Goal: Communication & Community: Answer question/provide support

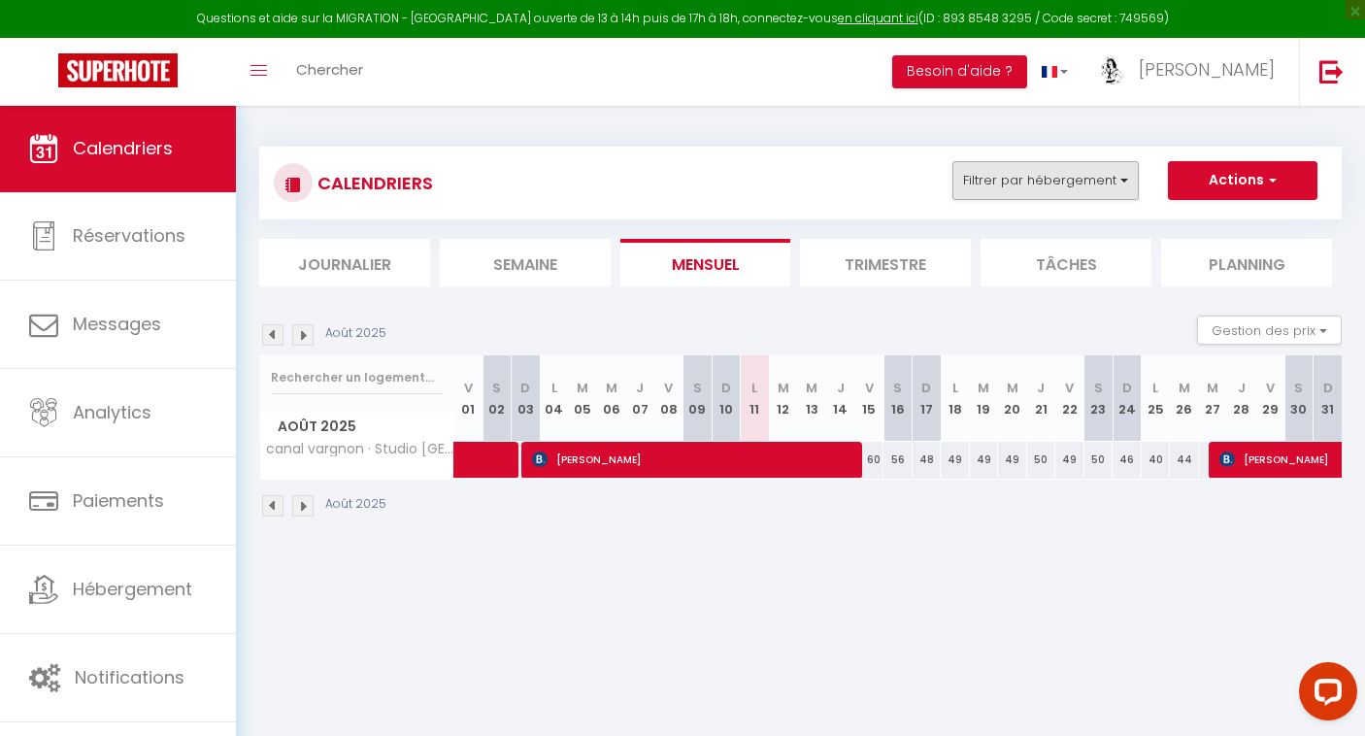
click at [1074, 172] on button "Filtrer par hébergement" at bounding box center [1045, 180] width 186 height 39
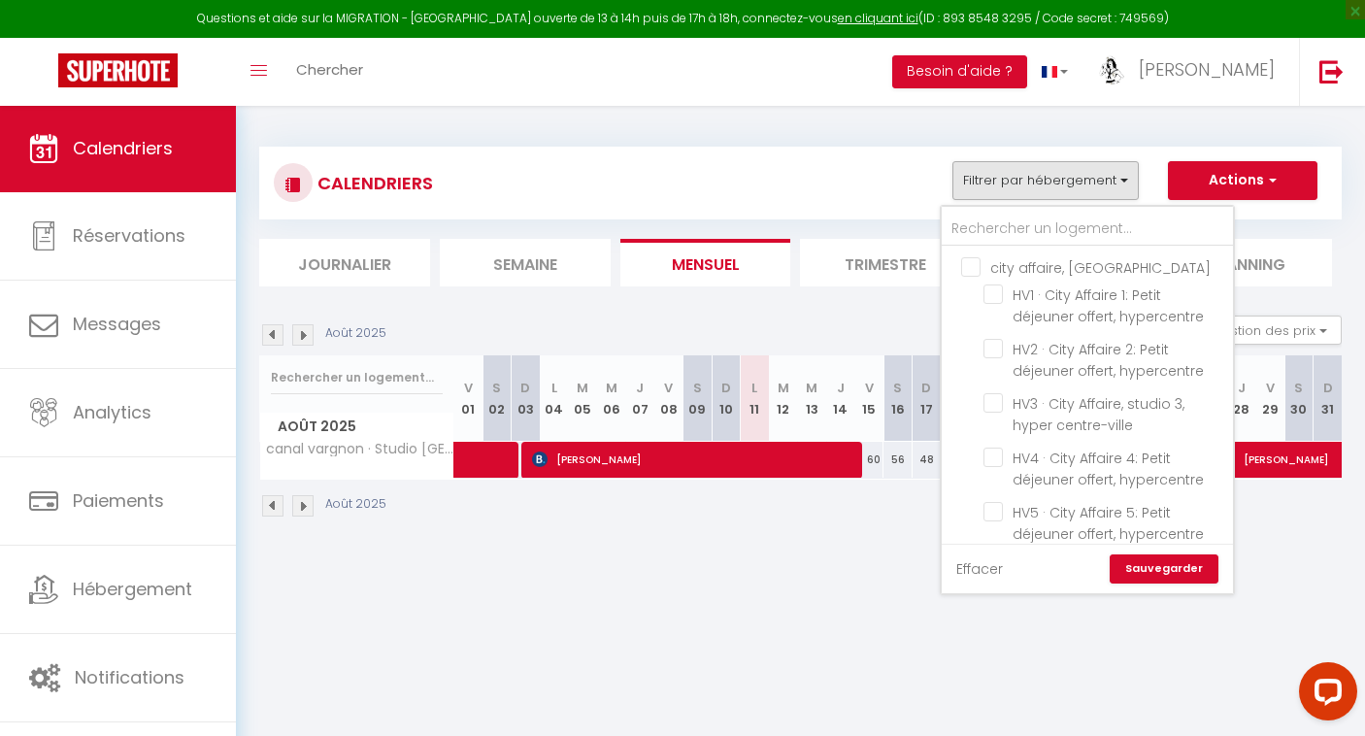
click at [974, 571] on link "Effacer" at bounding box center [979, 568] width 47 height 21
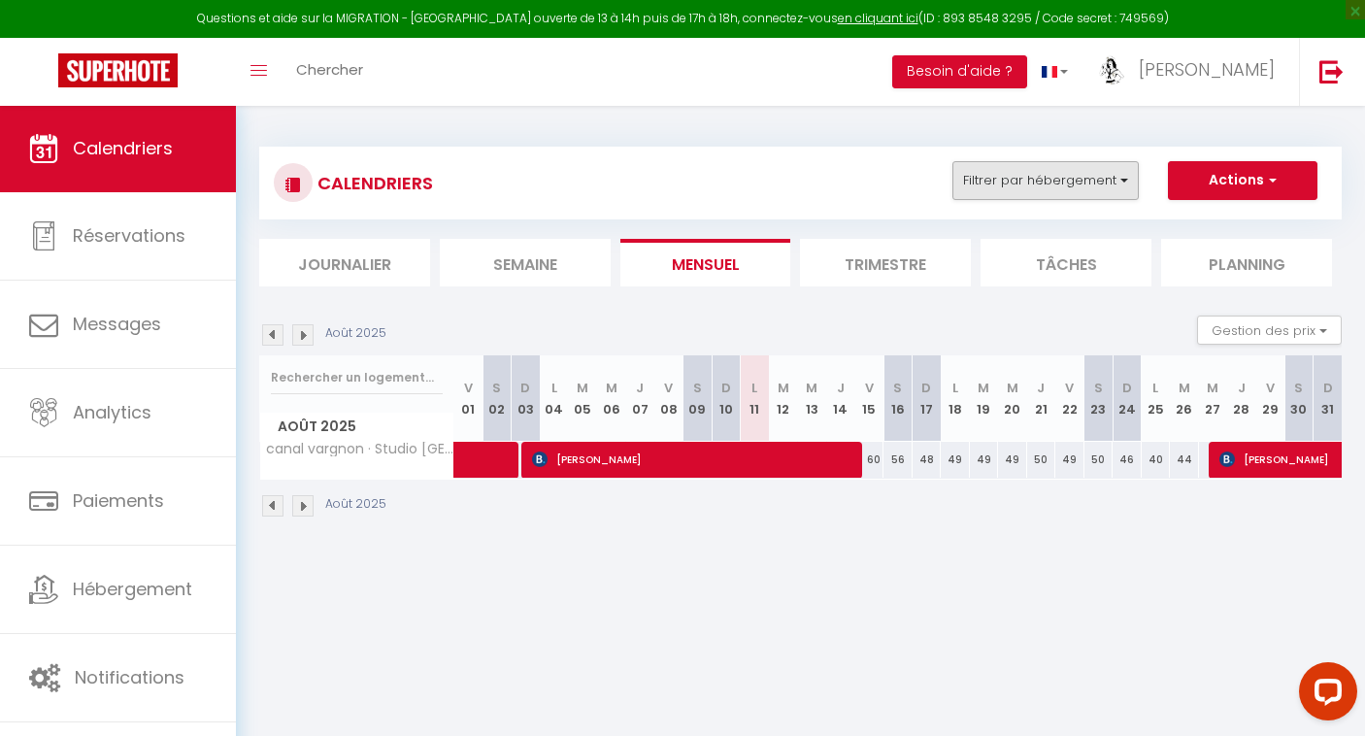
click at [1064, 188] on button "Filtrer par hébergement" at bounding box center [1045, 180] width 186 height 39
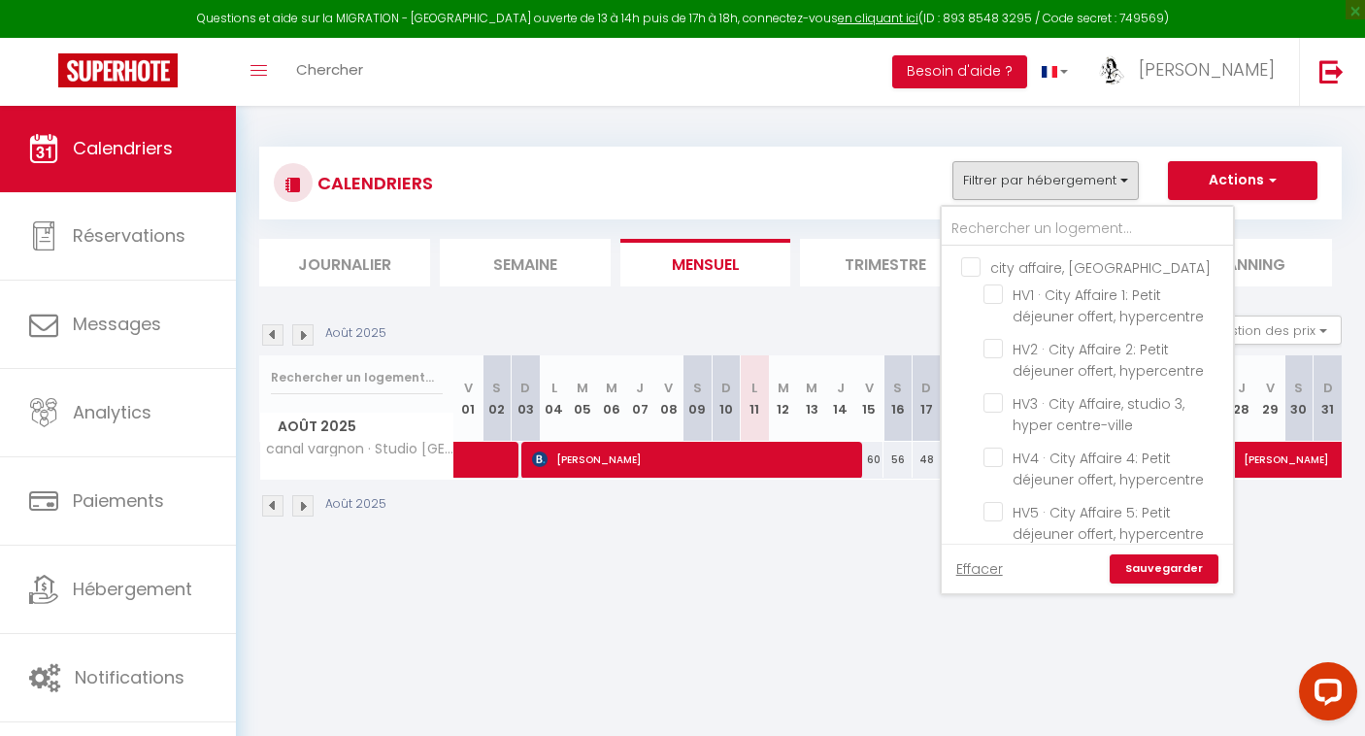
click at [1167, 571] on link "Sauvegarder" at bounding box center [1164, 568] width 109 height 29
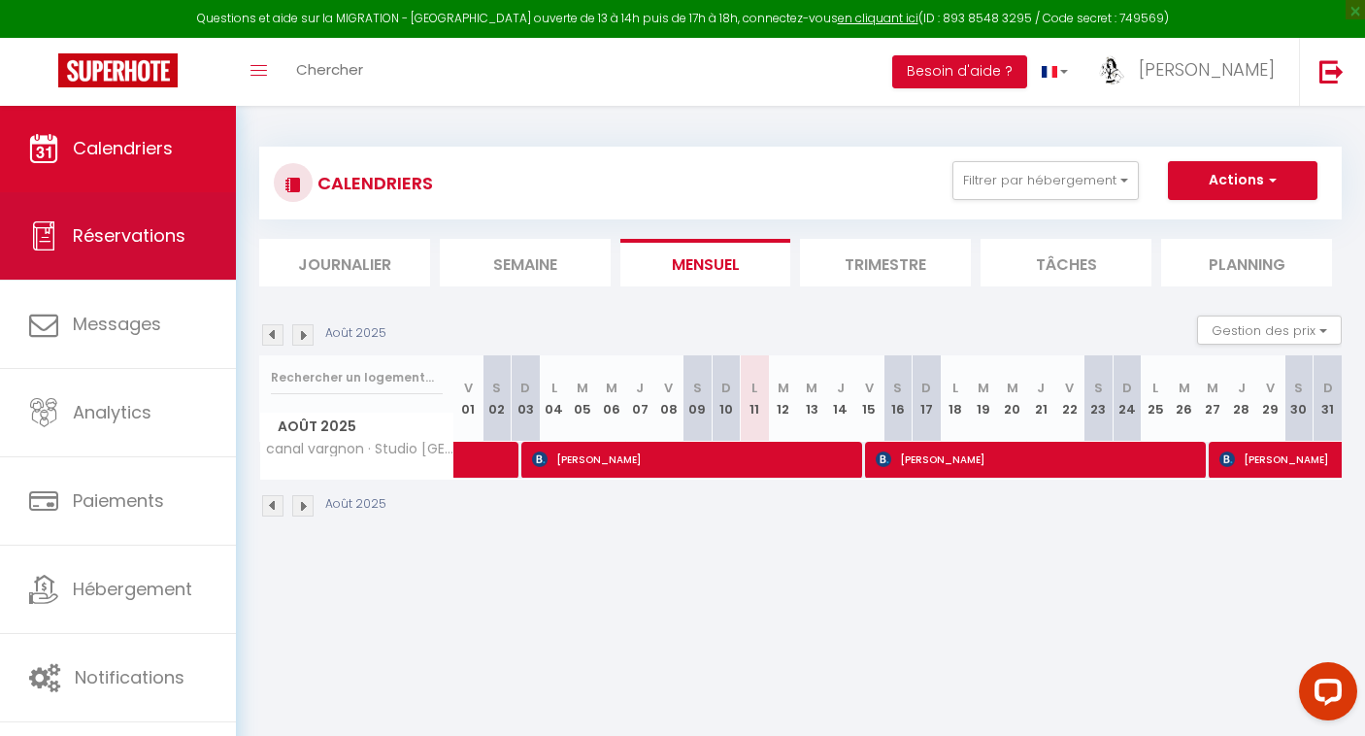
click at [149, 239] on span "Réservations" at bounding box center [129, 235] width 113 height 24
select select "not_cancelled"
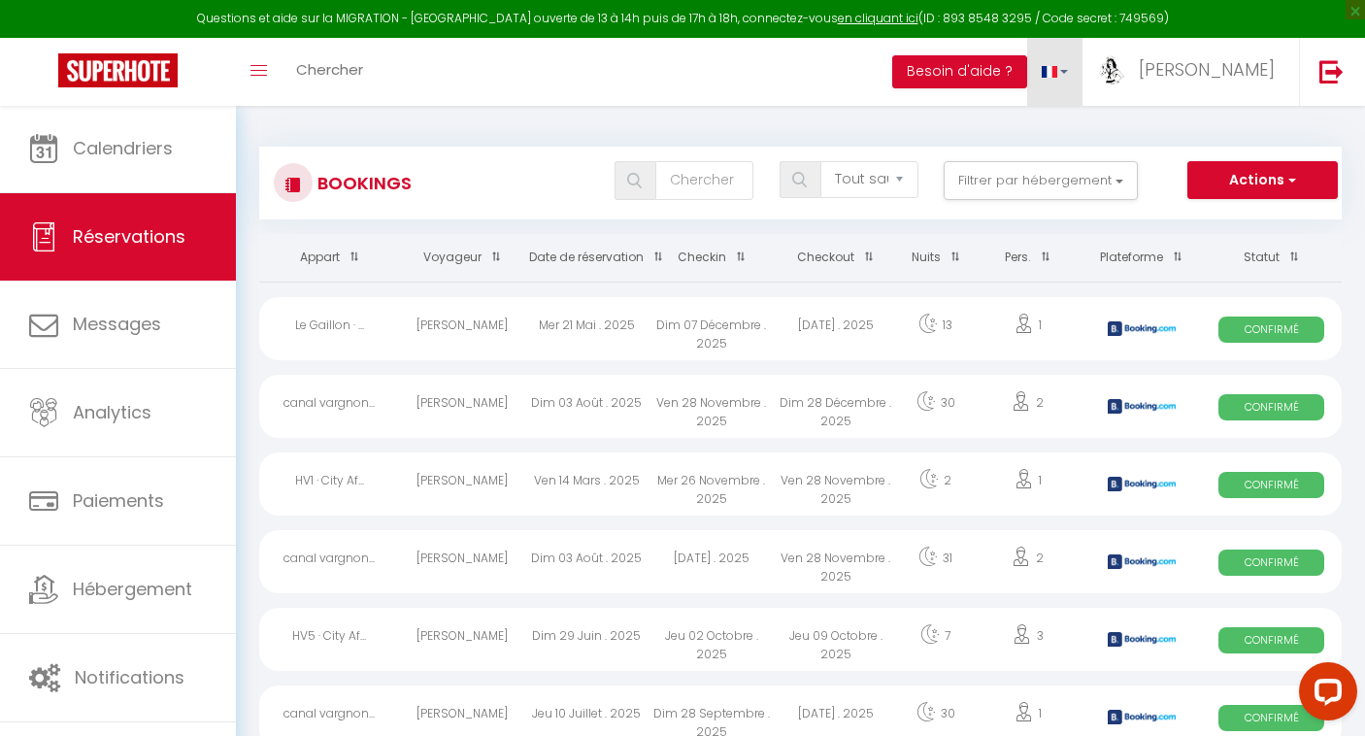
checkbox ville "false"
checkbox input "false"
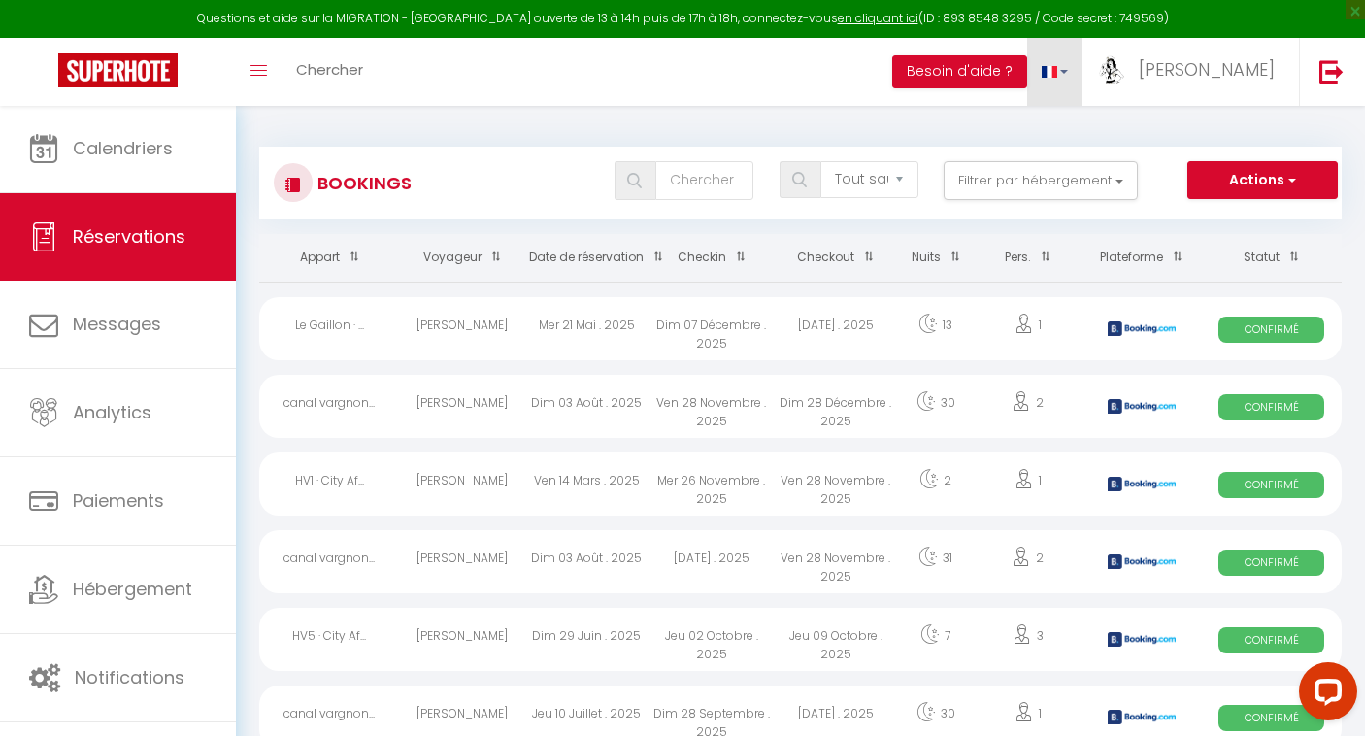
checkbox input "false"
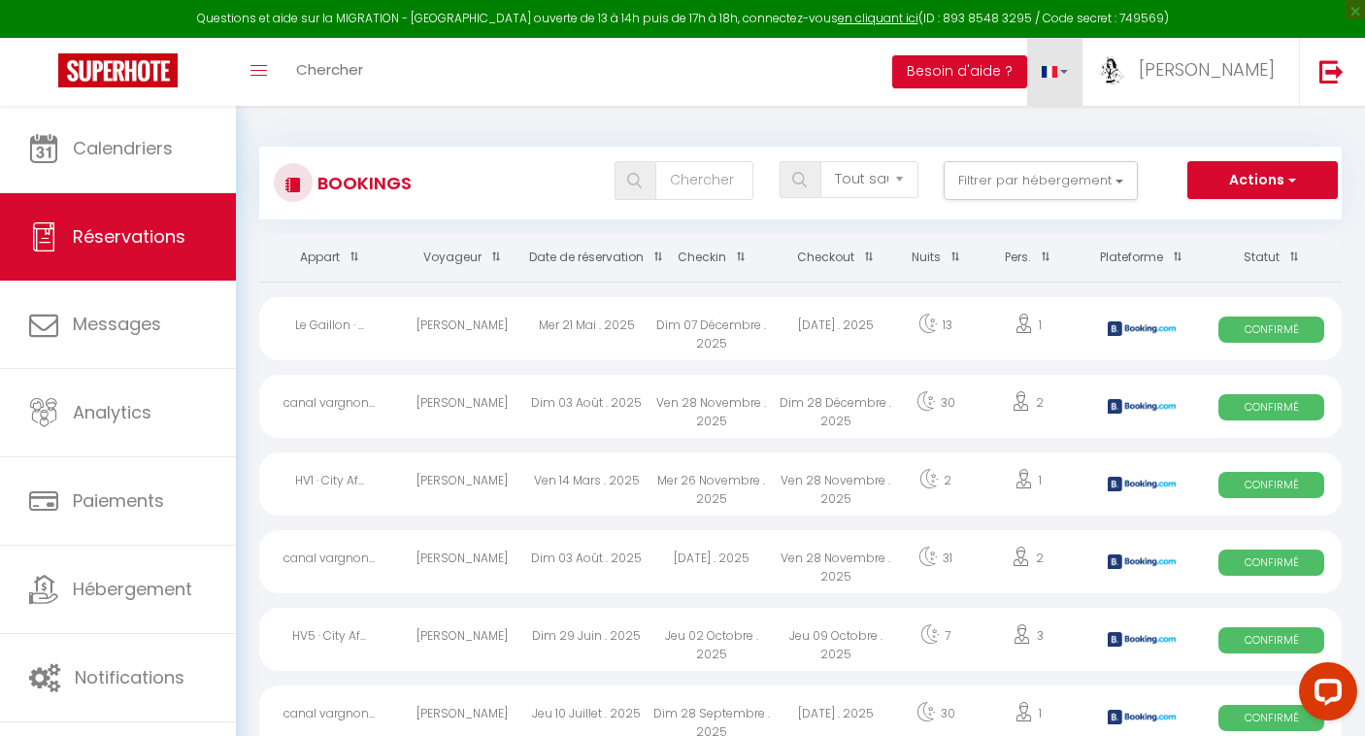
checkbox input "false"
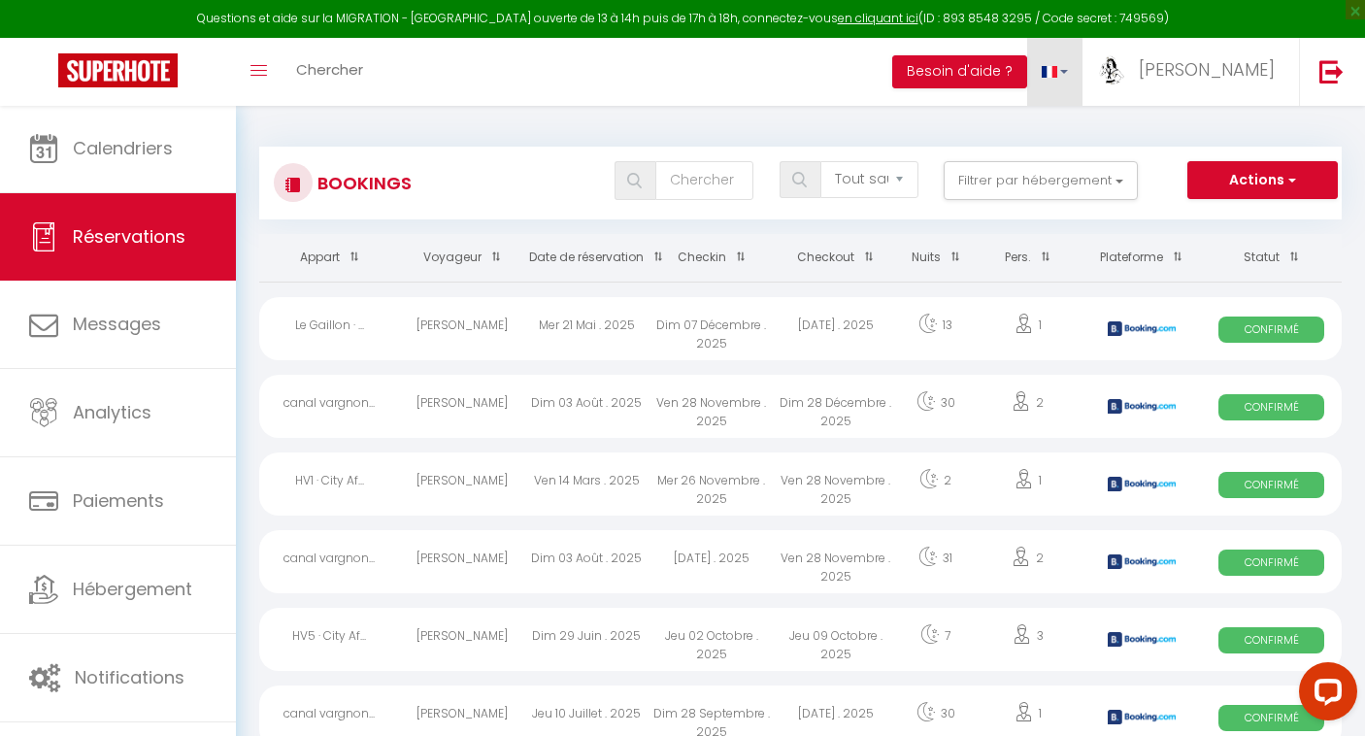
checkbox input "false"
click at [1072, 172] on button "Filtrer par hébergement" at bounding box center [1041, 180] width 194 height 39
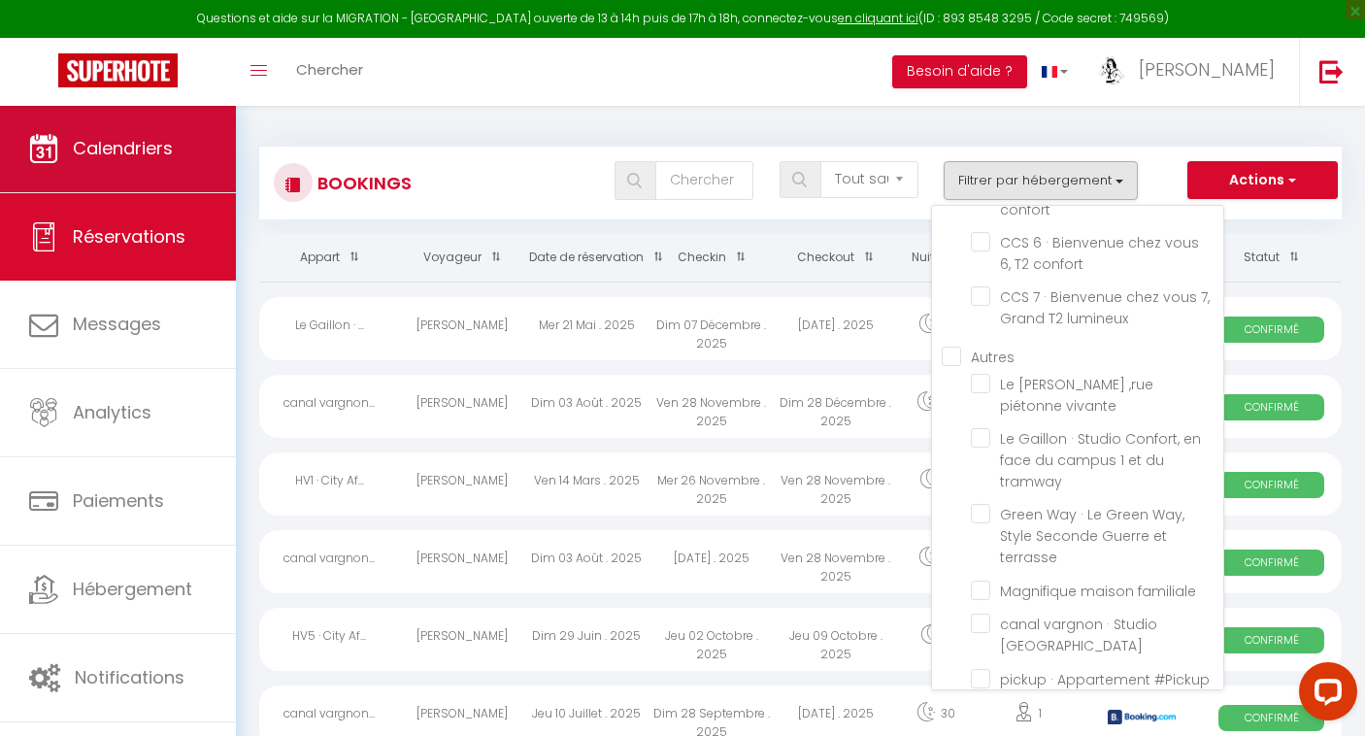
click at [133, 146] on span "Calendriers" at bounding box center [123, 148] width 100 height 24
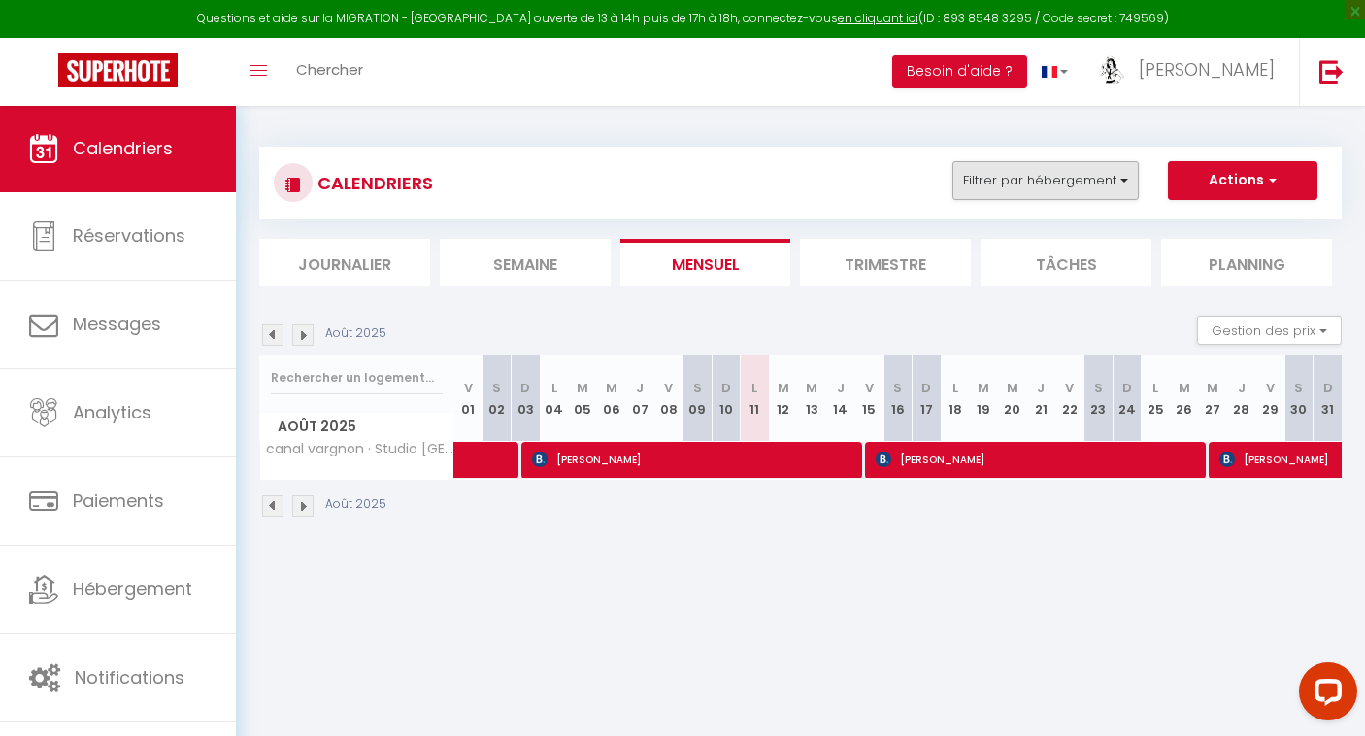
click at [1028, 171] on button "Filtrer par hébergement" at bounding box center [1045, 180] width 186 height 39
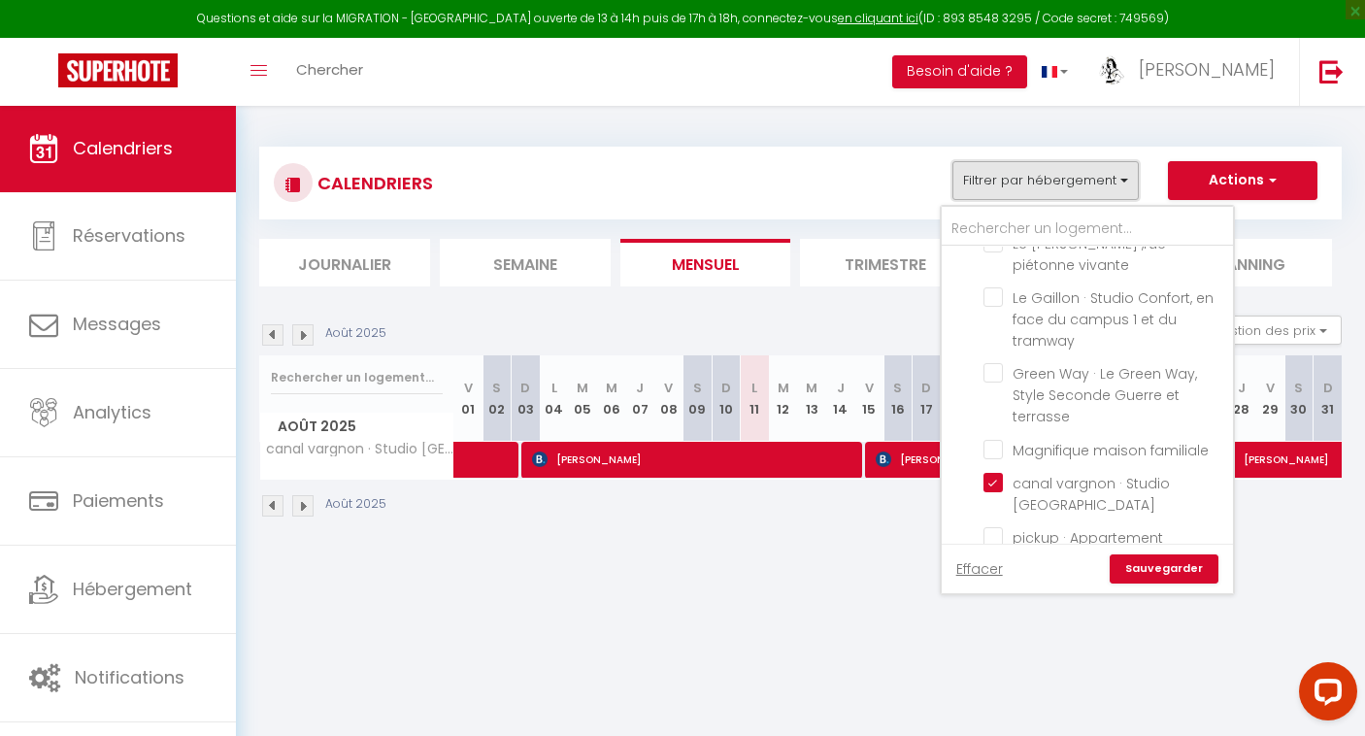
scroll to position [1153, 0]
click at [999, 474] on input "canal vargnon · Studio [GEOGRAPHIC_DATA]" at bounding box center [1104, 483] width 243 height 19
checkbox input "false"
click at [1167, 562] on link "Sauvegarder" at bounding box center [1164, 568] width 109 height 29
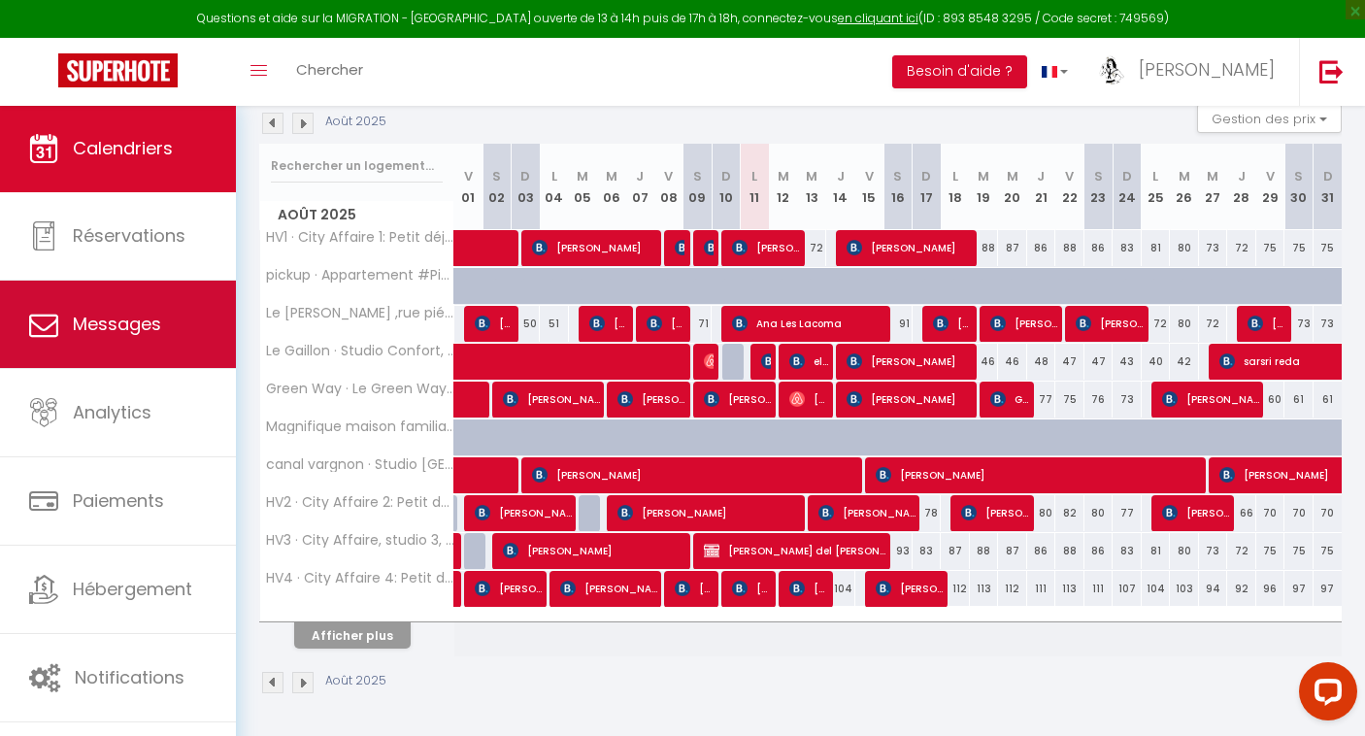
scroll to position [211, 0]
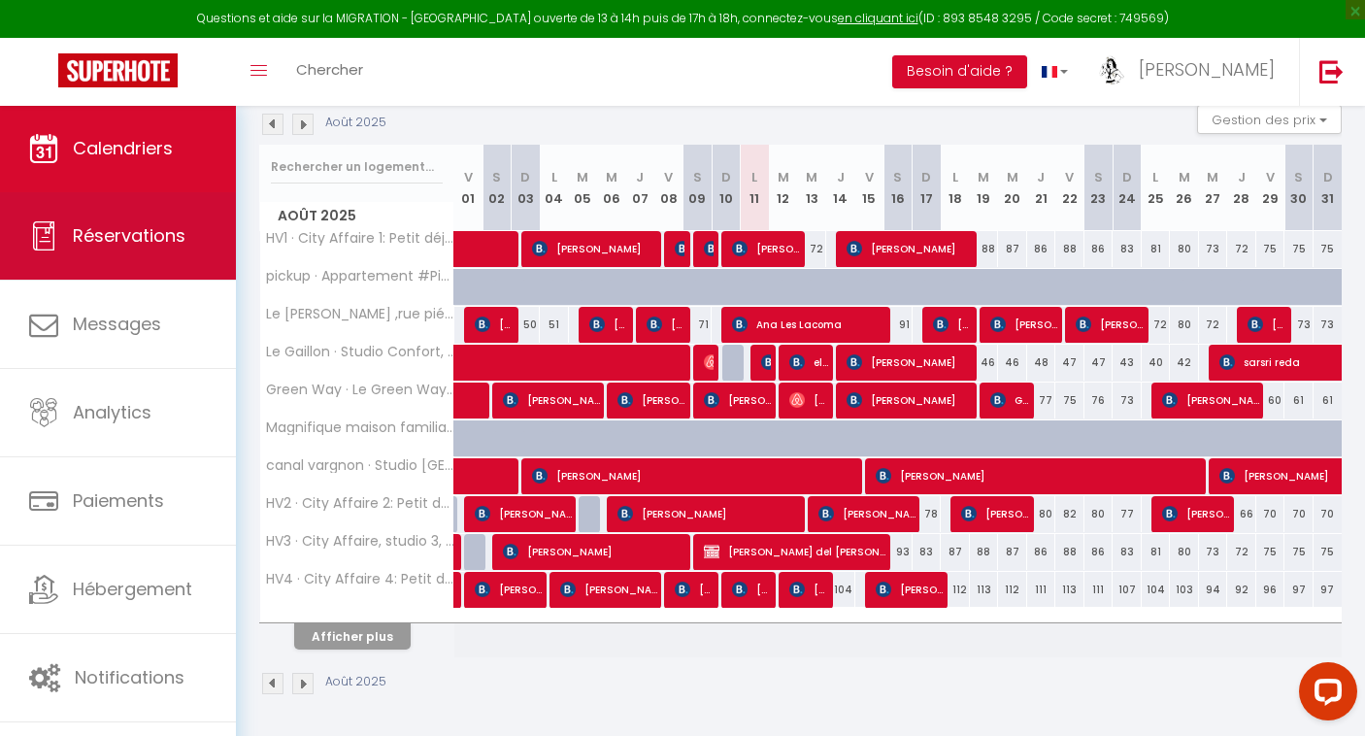
click at [85, 226] on span "Réservations" at bounding box center [129, 235] width 113 height 24
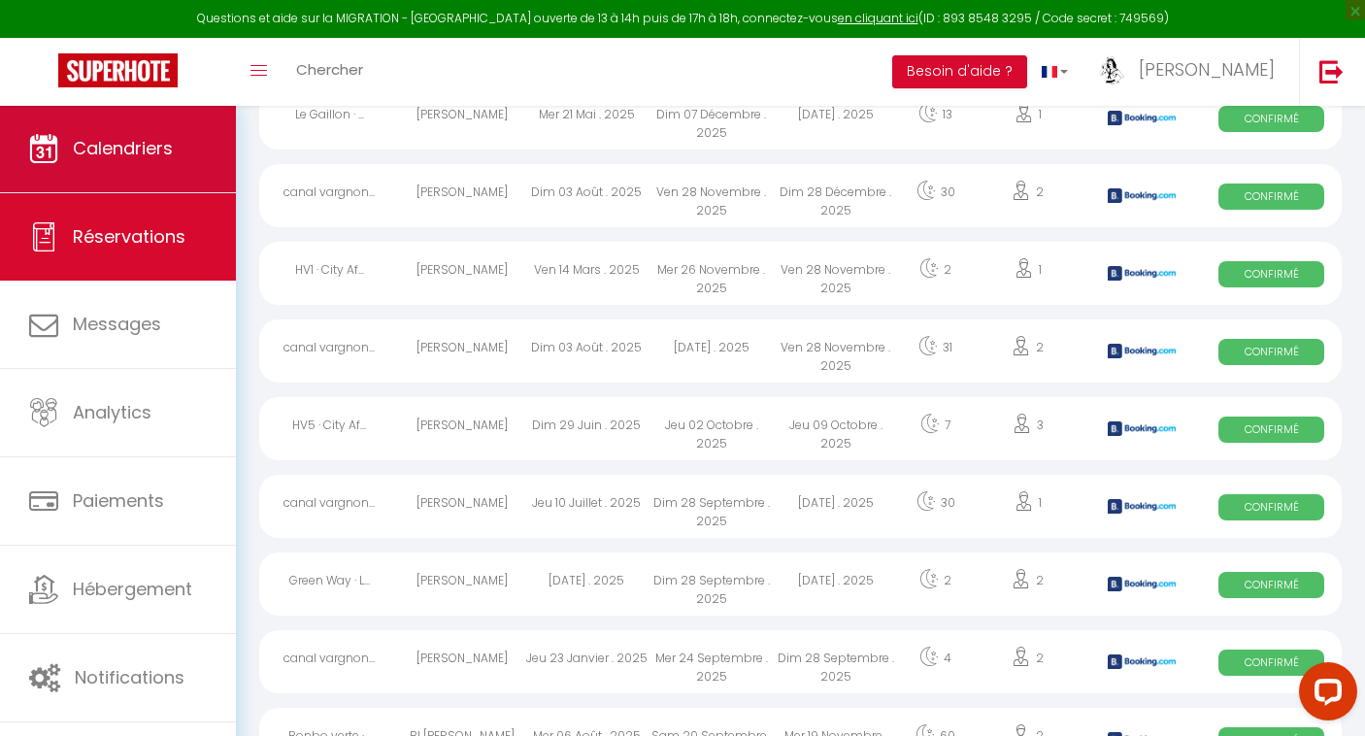
click at [136, 146] on span "Calendriers" at bounding box center [123, 148] width 100 height 24
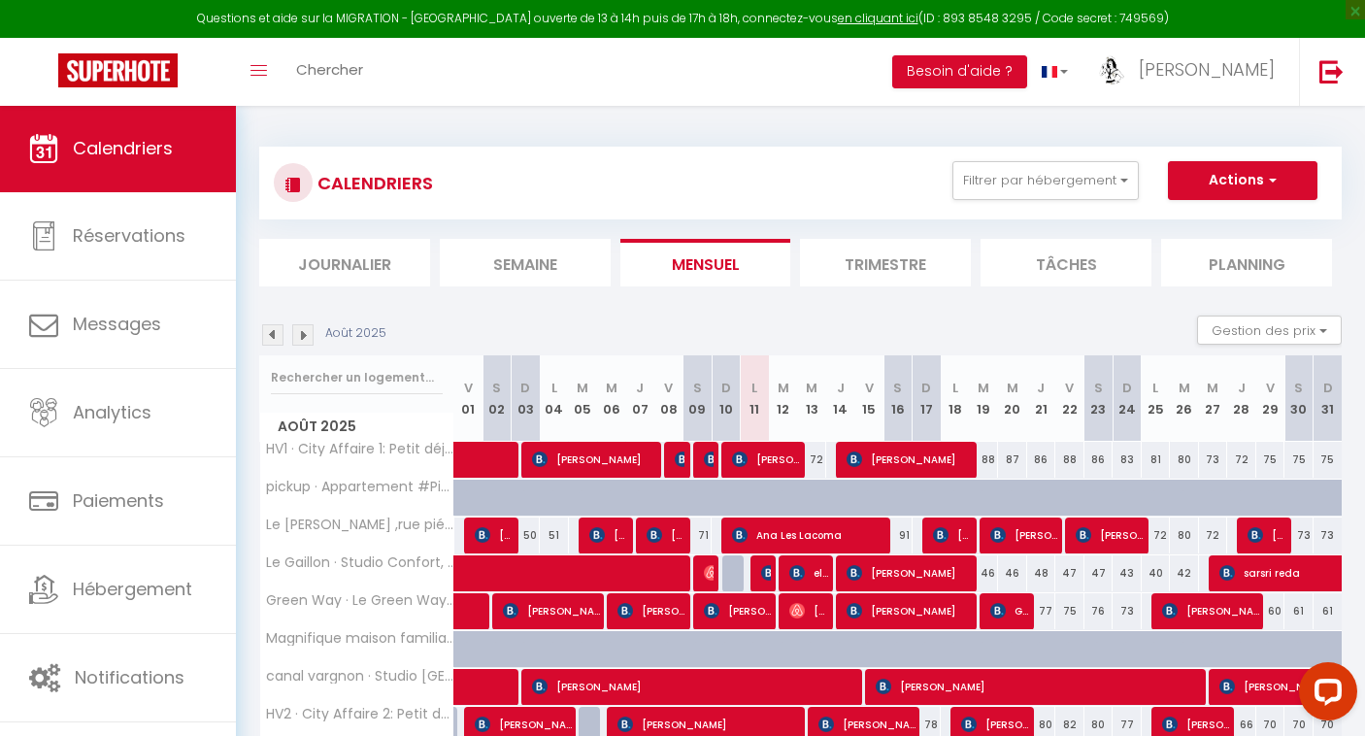
click at [541, 252] on li "Semaine" at bounding box center [525, 263] width 171 height 48
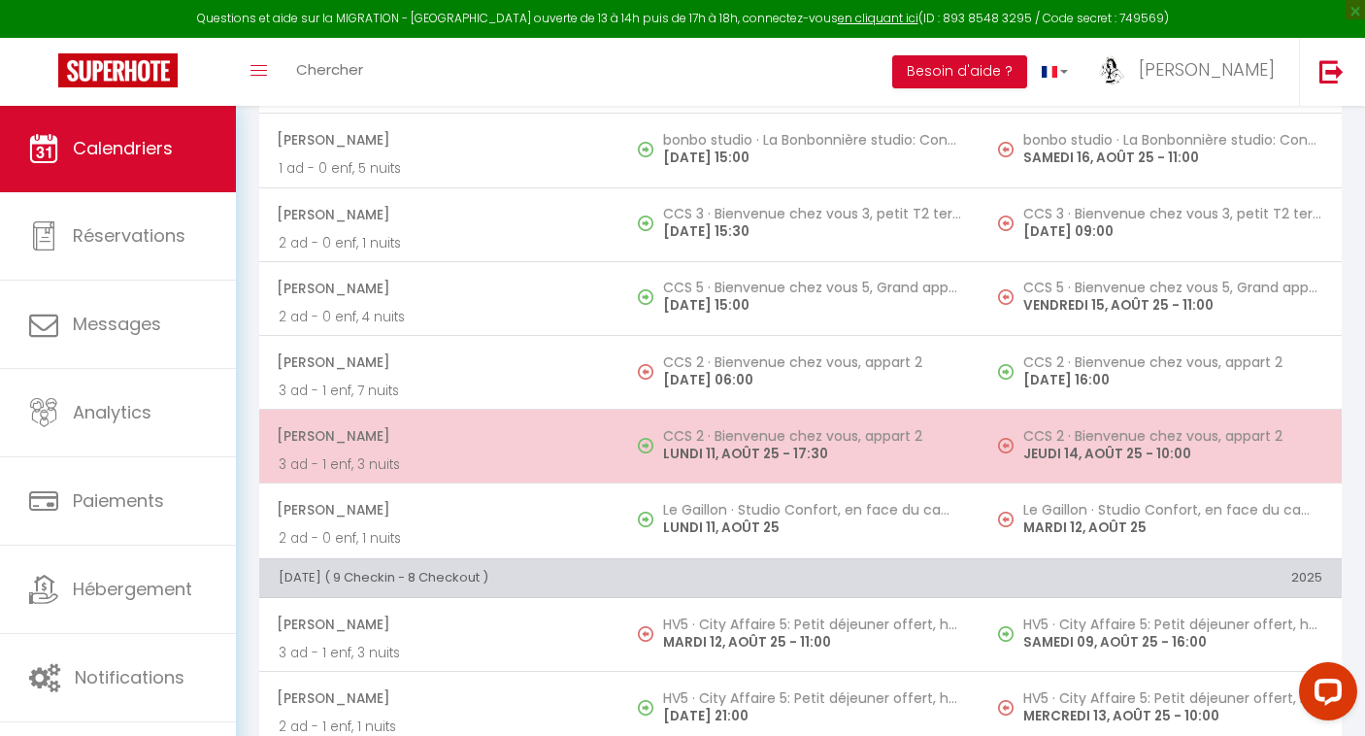
scroll to position [360, 0]
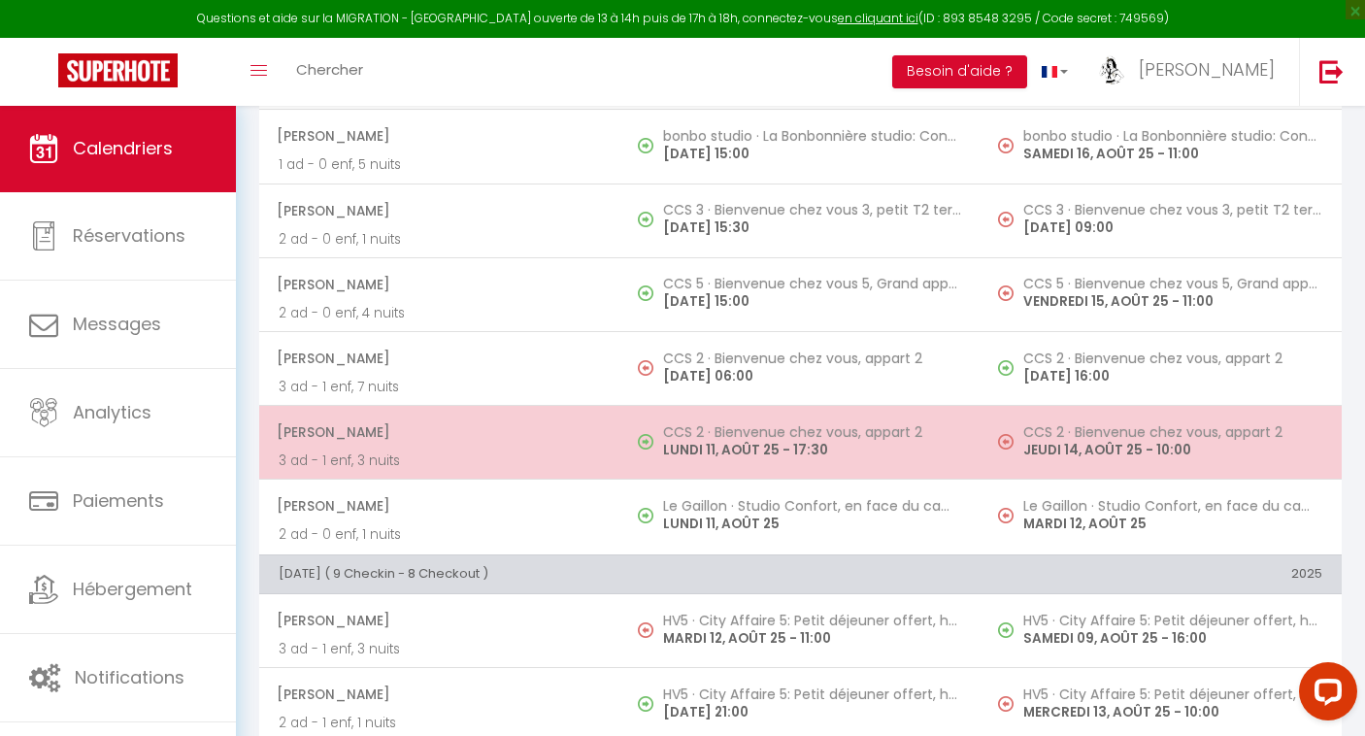
click at [567, 439] on span "[PERSON_NAME]" at bounding box center [439, 432] width 324 height 37
select select "OK"
select select "1"
select select "0"
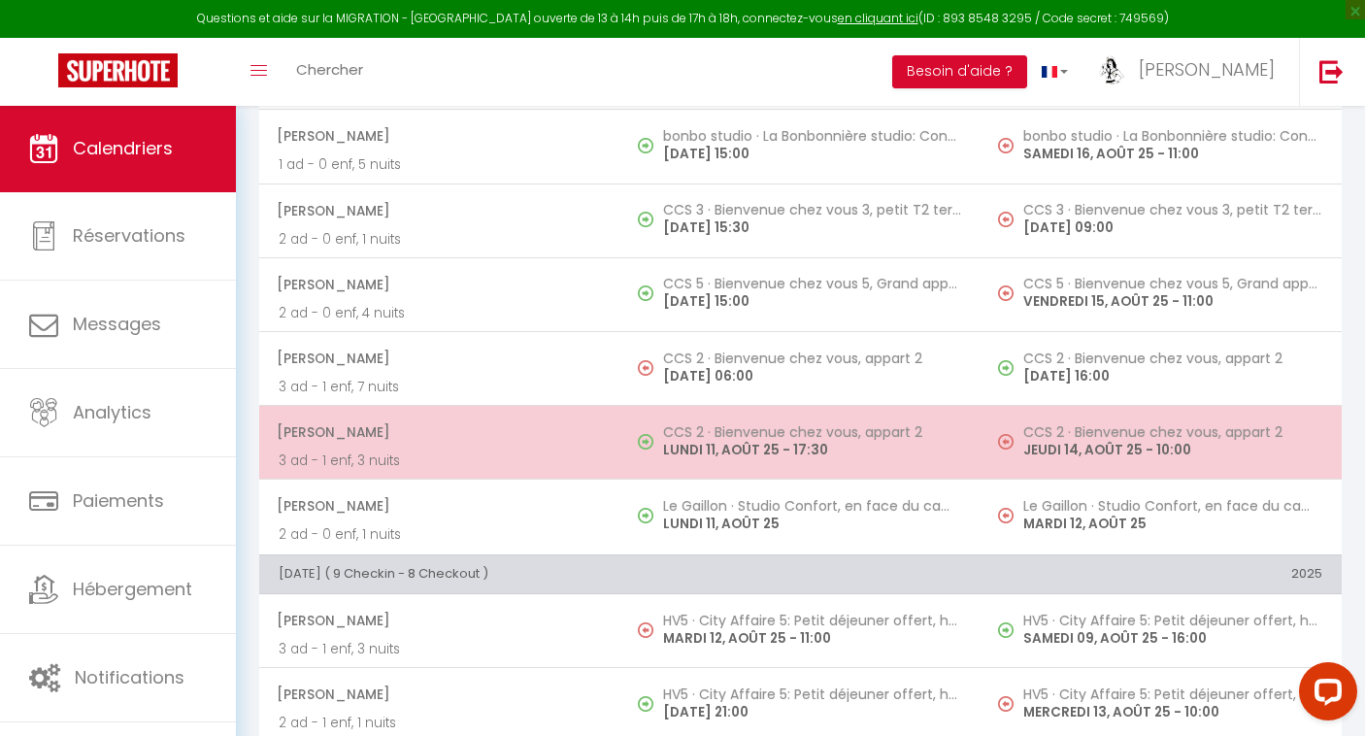
select select "1"
select select
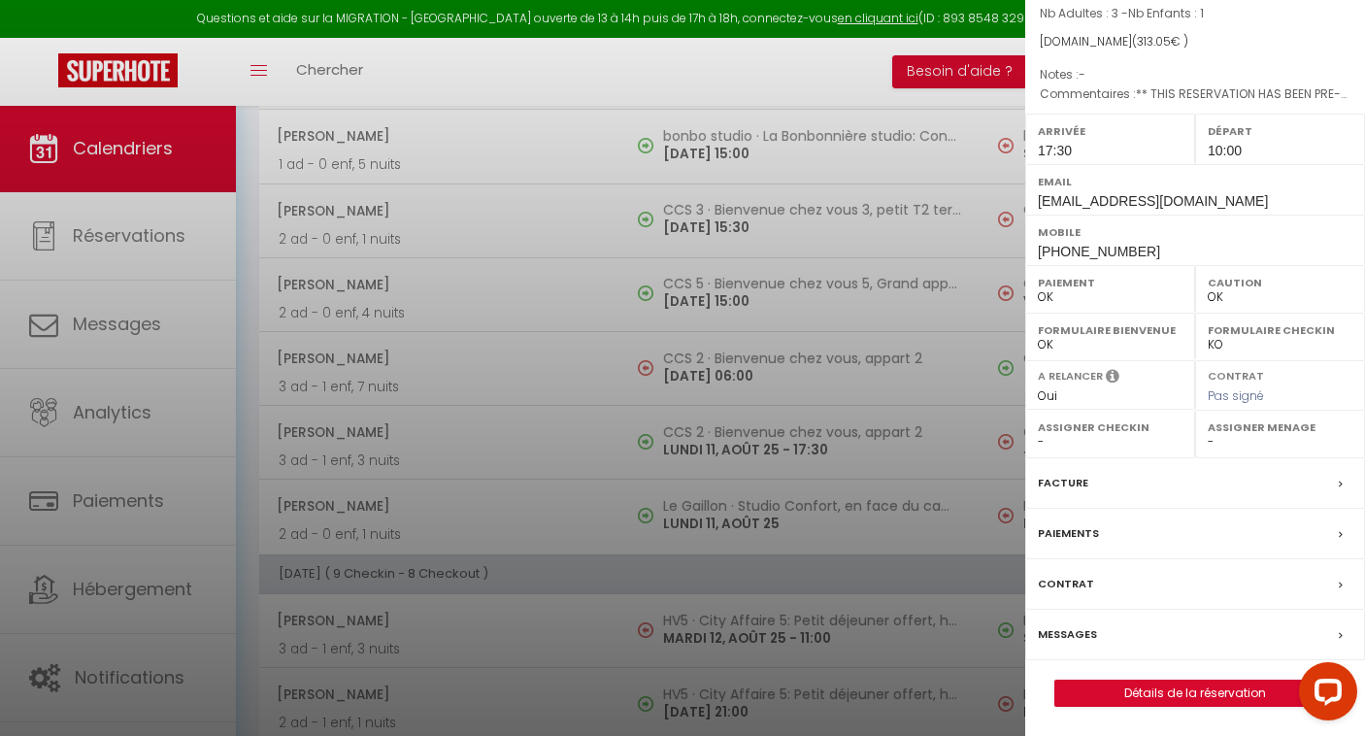
scroll to position [181, 0]
click at [1164, 706] on link "Détails de la réservation" at bounding box center [1195, 692] width 280 height 25
select select
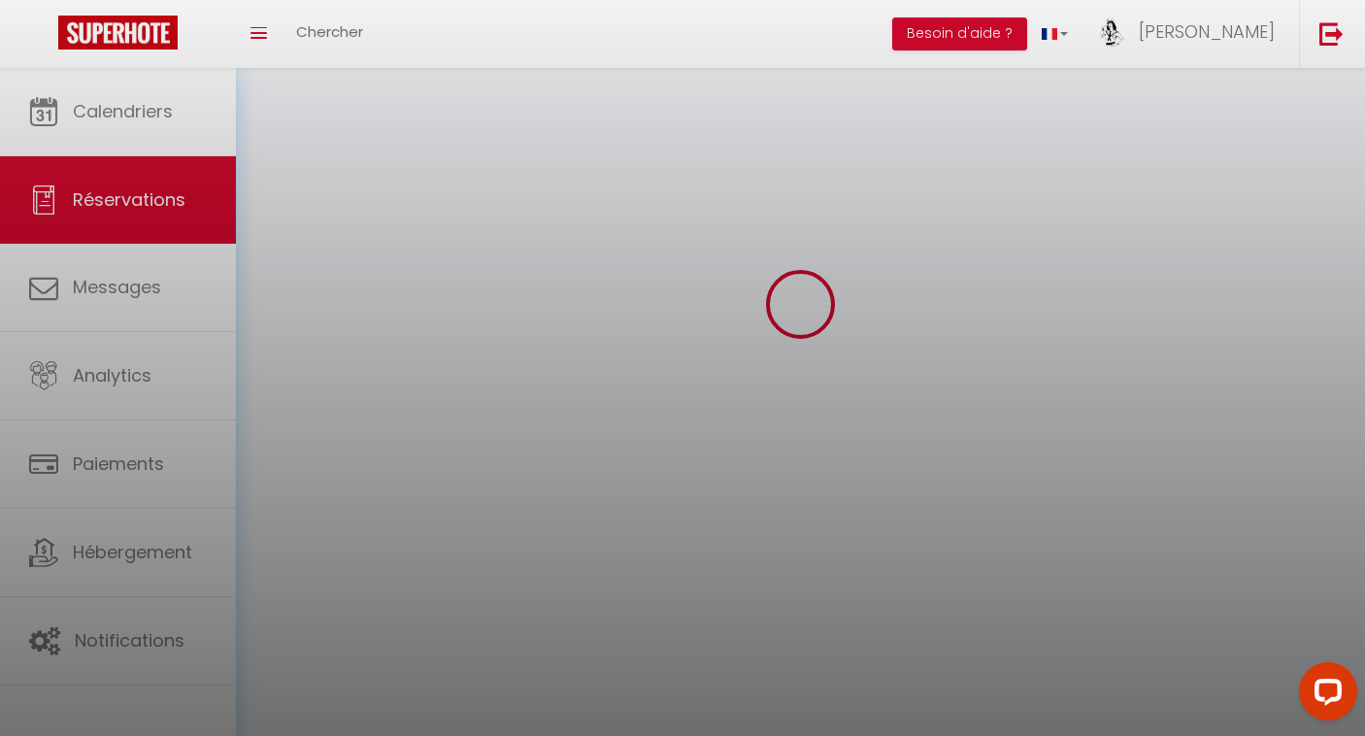
select select
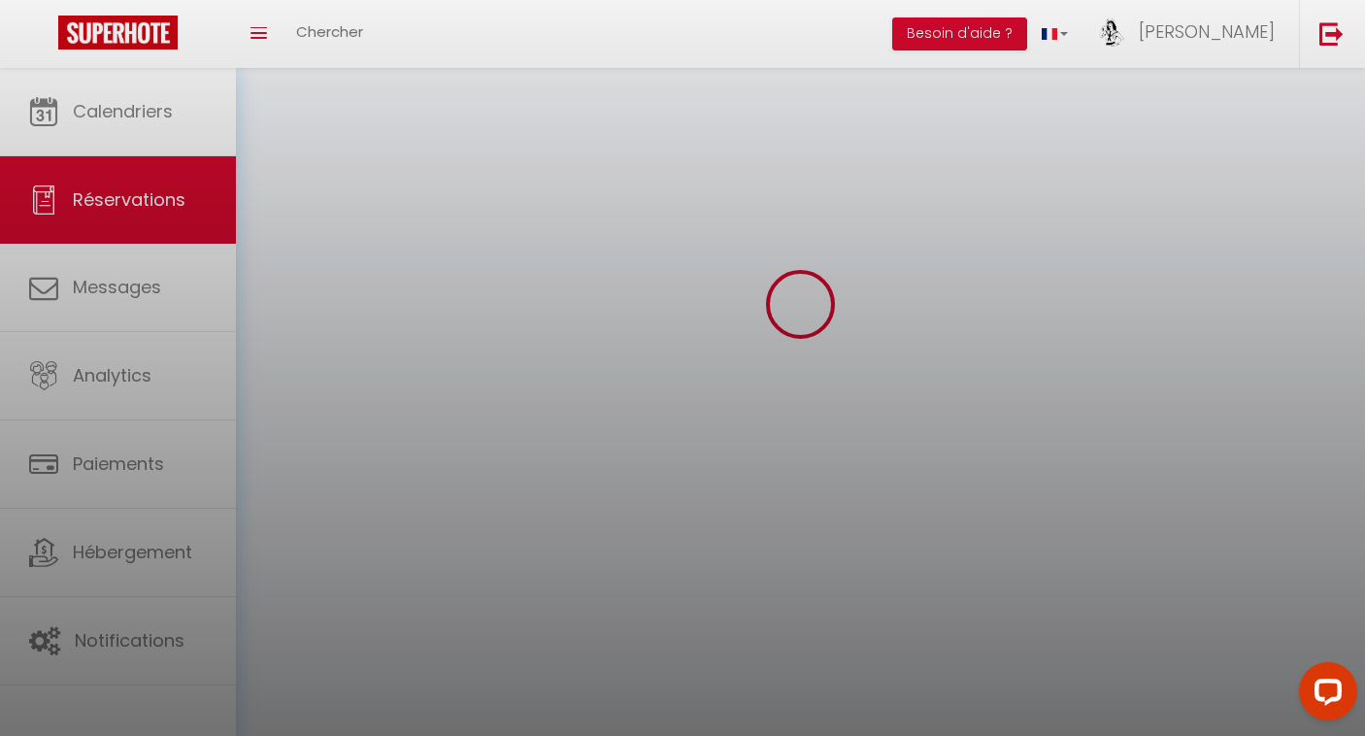
select select
checkbox input "false"
select select
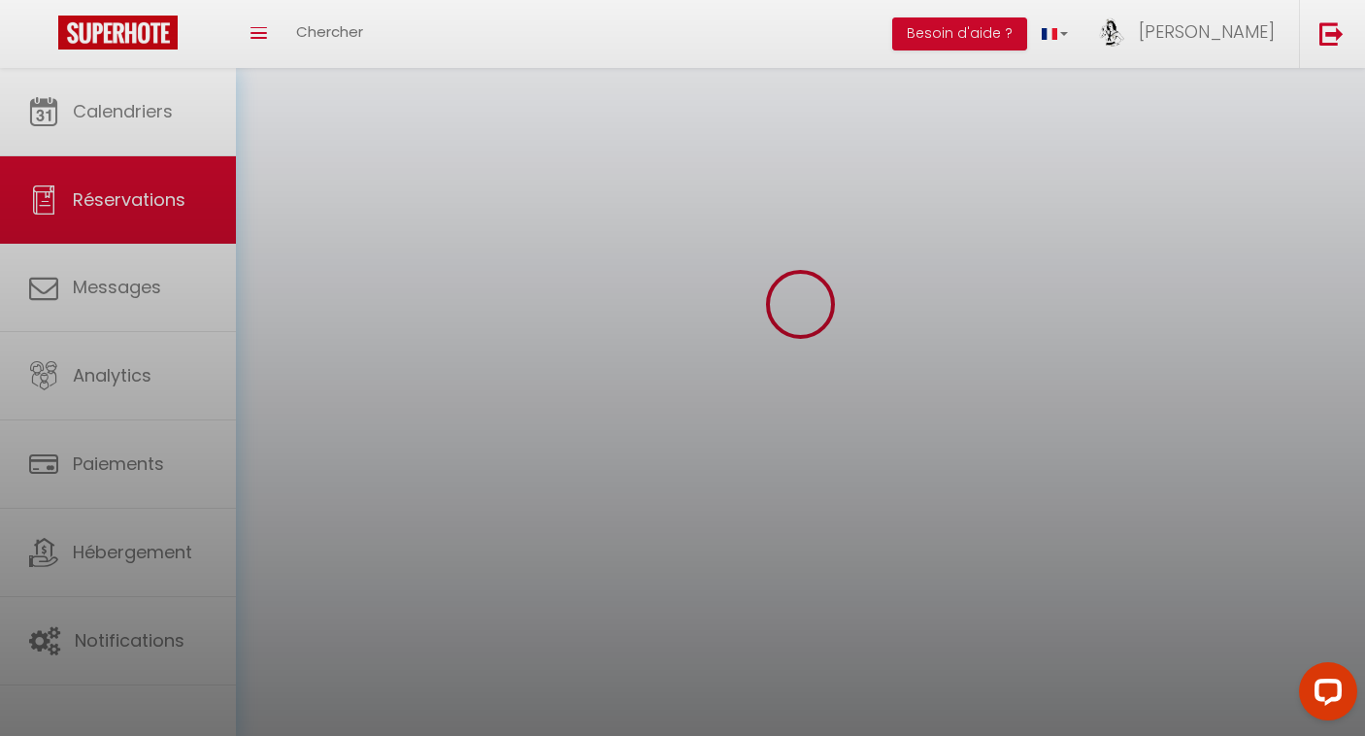
select select
checkbox input "false"
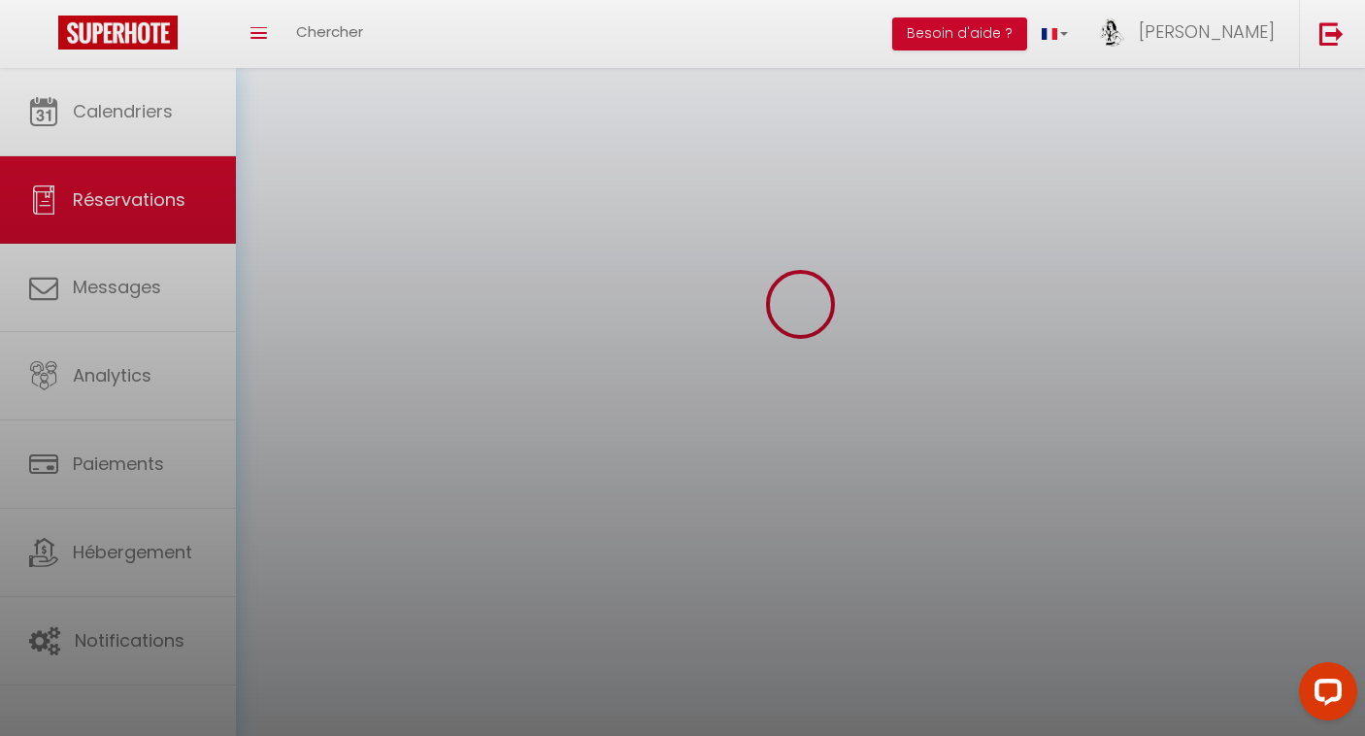
scroll to position [105, 0]
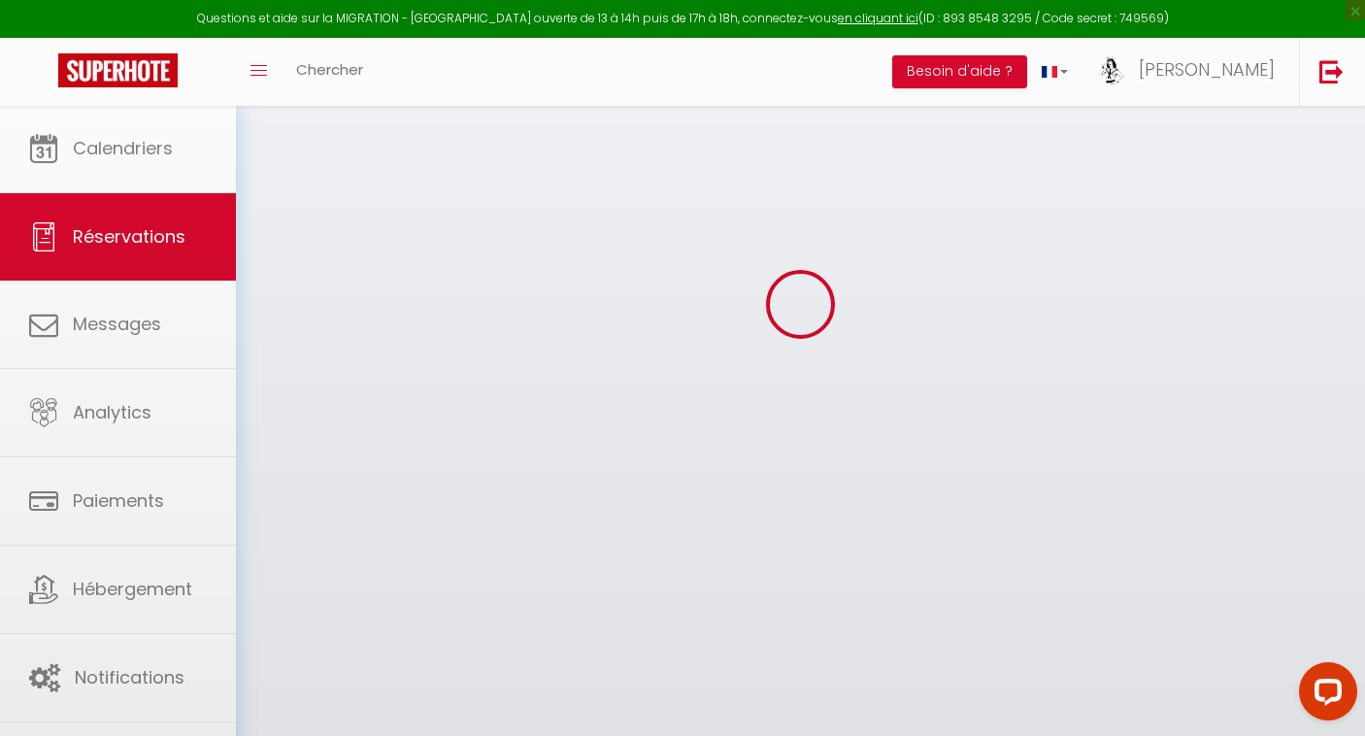
select select
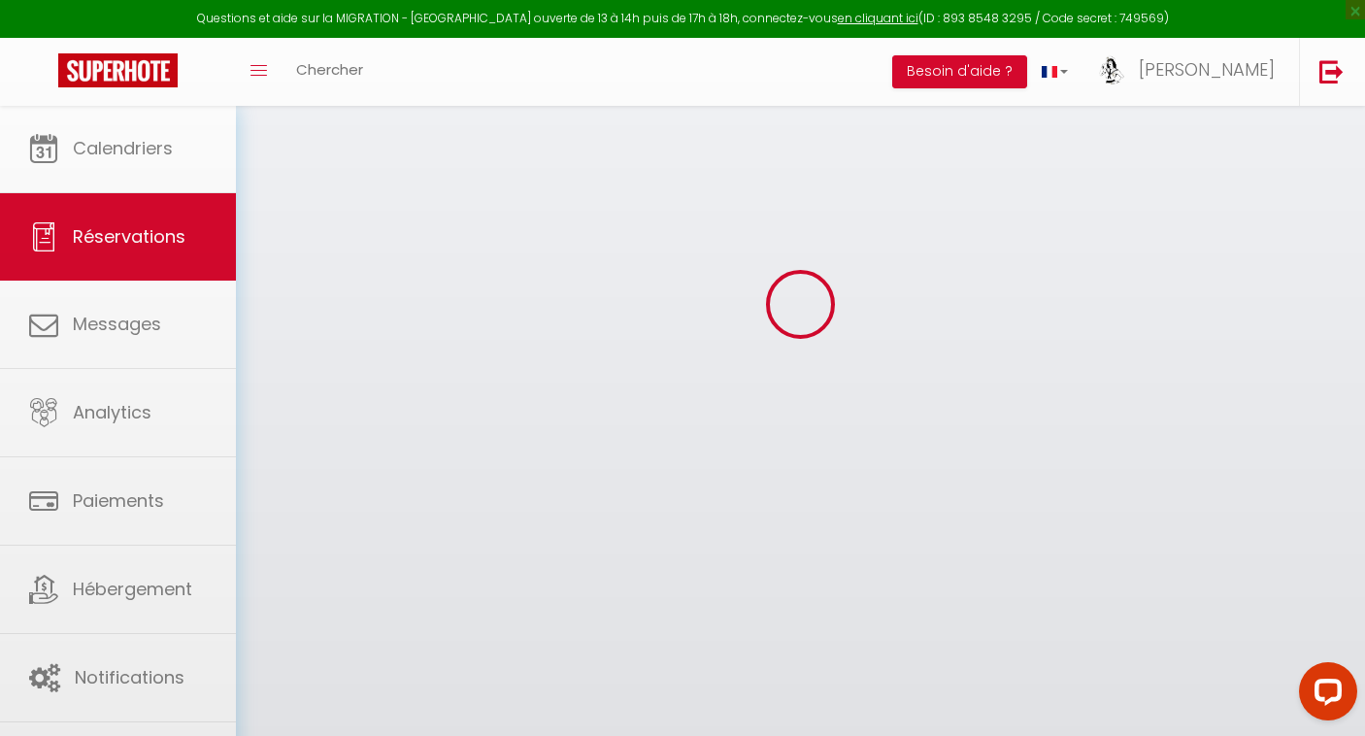
select select
checkbox input "false"
select select
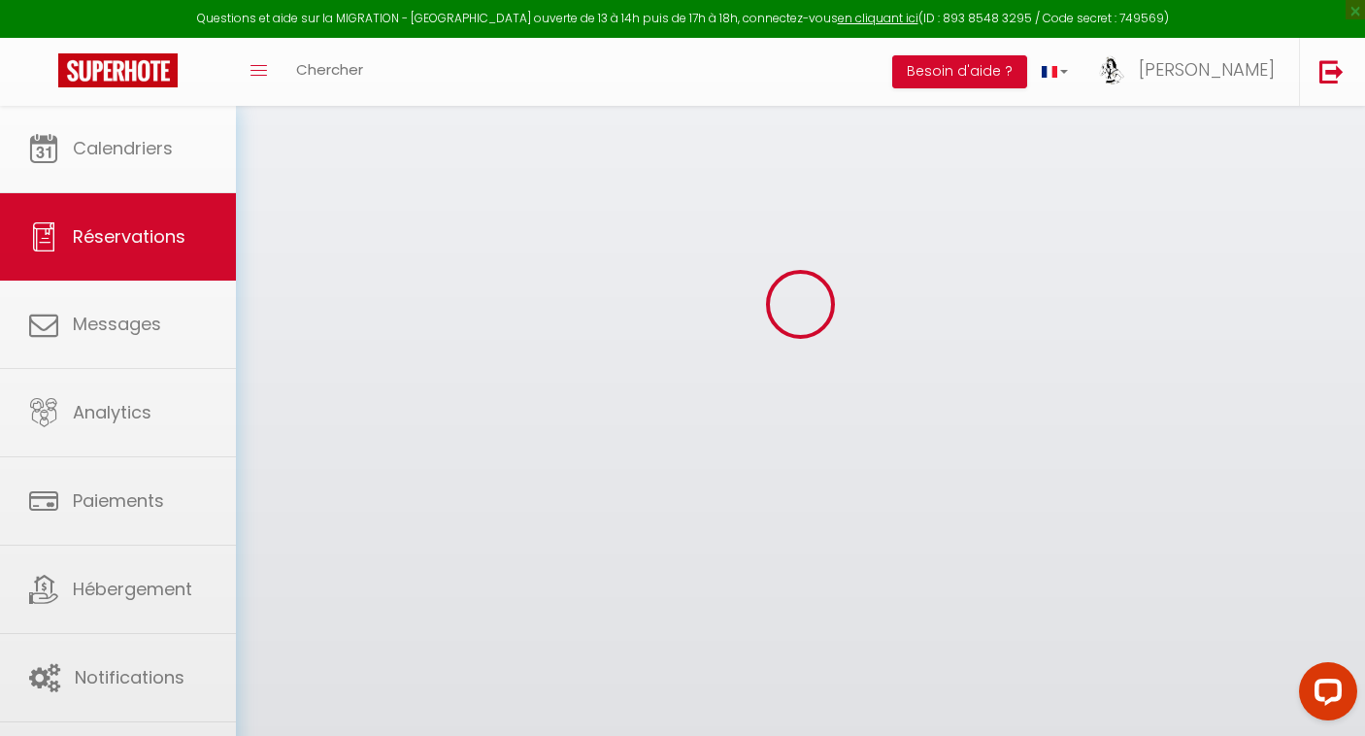
select select
checkbox input "false"
select select
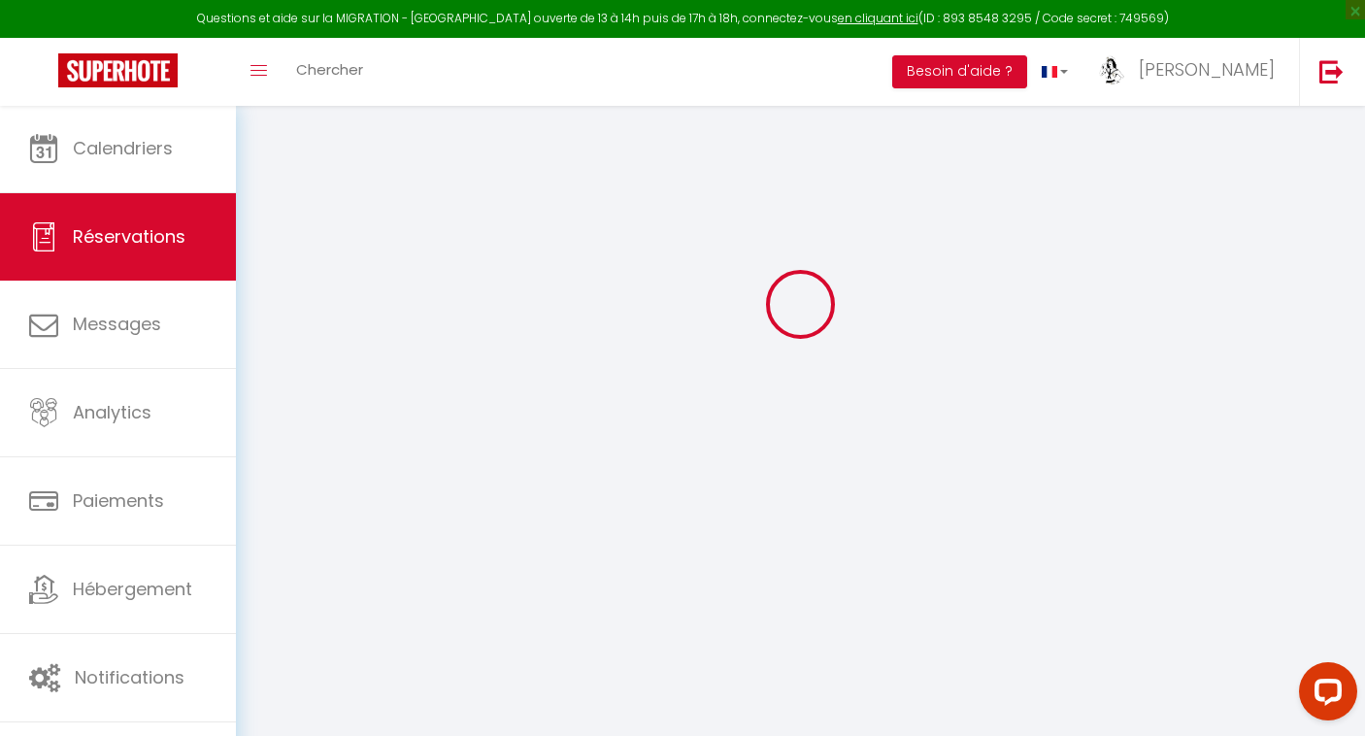
type input "[PERSON_NAME]"
type input "MARCHAL"
type input "[EMAIL_ADDRESS][DOMAIN_NAME]"
type input "[PERSON_NAME][EMAIL_ADDRESS][DOMAIN_NAME]"
type input "[PHONE_NUMBER]"
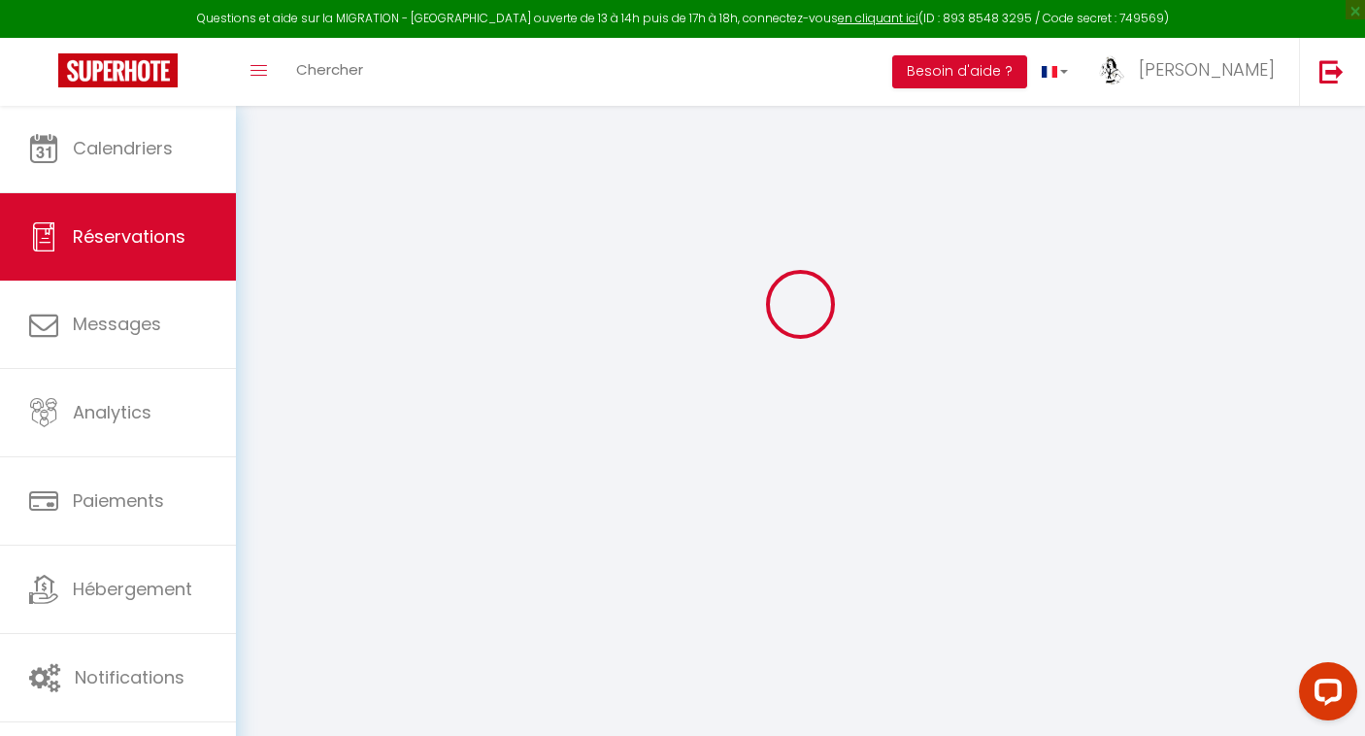
type input "[PHONE_NUMBER]"
type input "54550"
type input "[STREET_ADDRESS]"
type input "[GEOGRAPHIC_DATA]"
select select "FR"
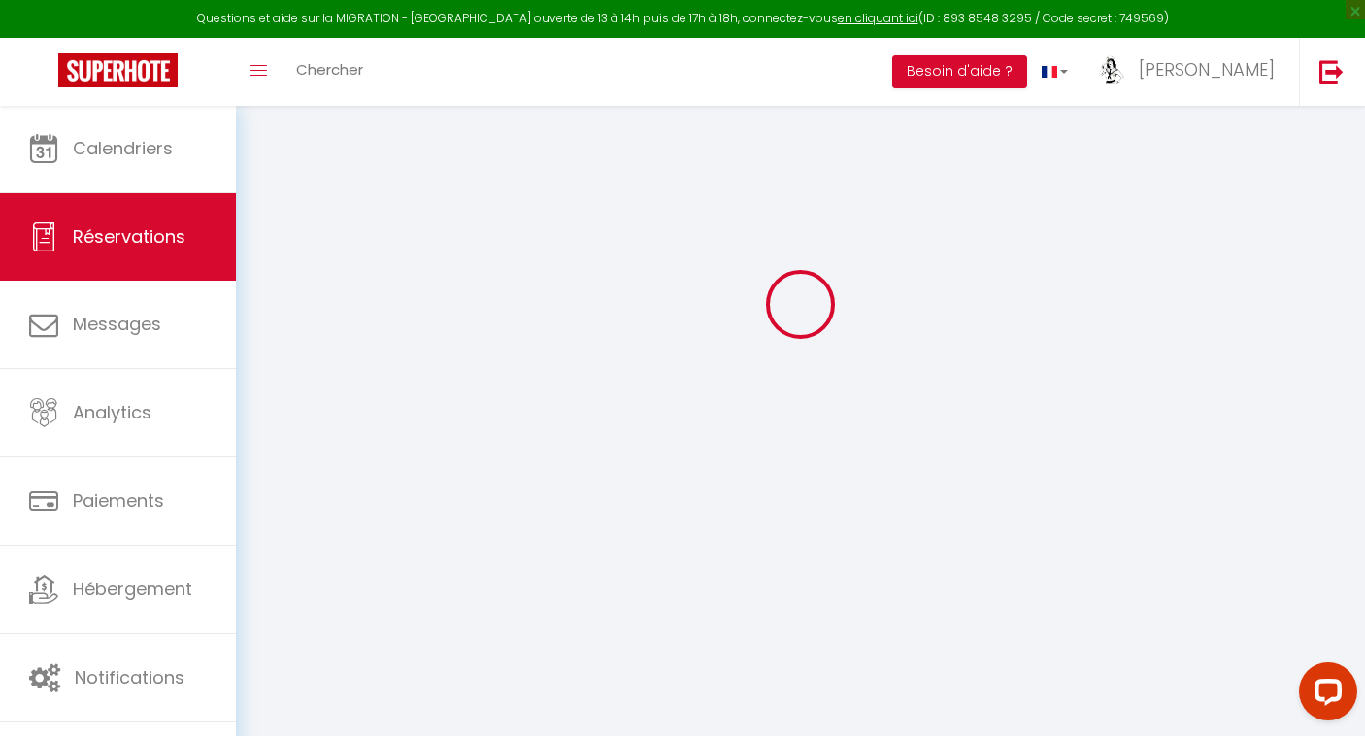
type input "11.05"
type input "46.96"
type input "4.38"
select select "58804"
select select "1"
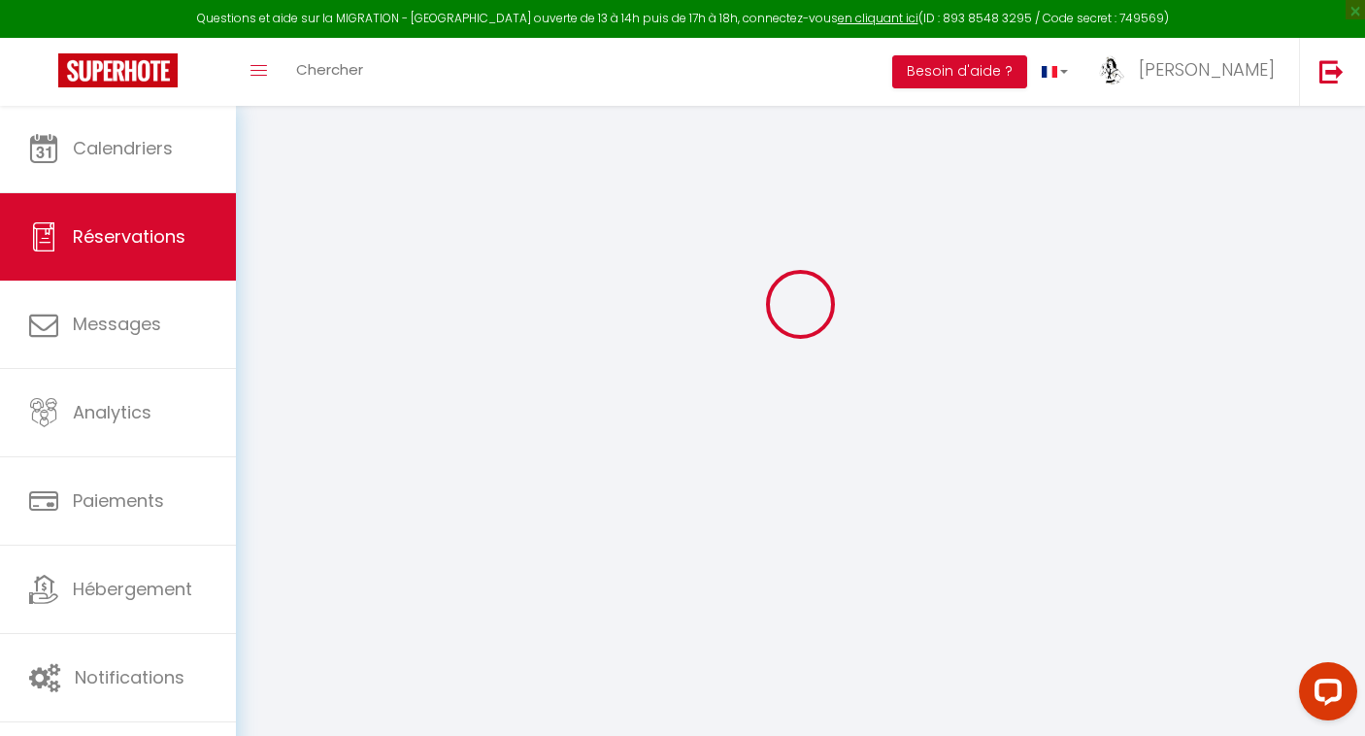
select select
type input "3"
type input "1"
select select "12"
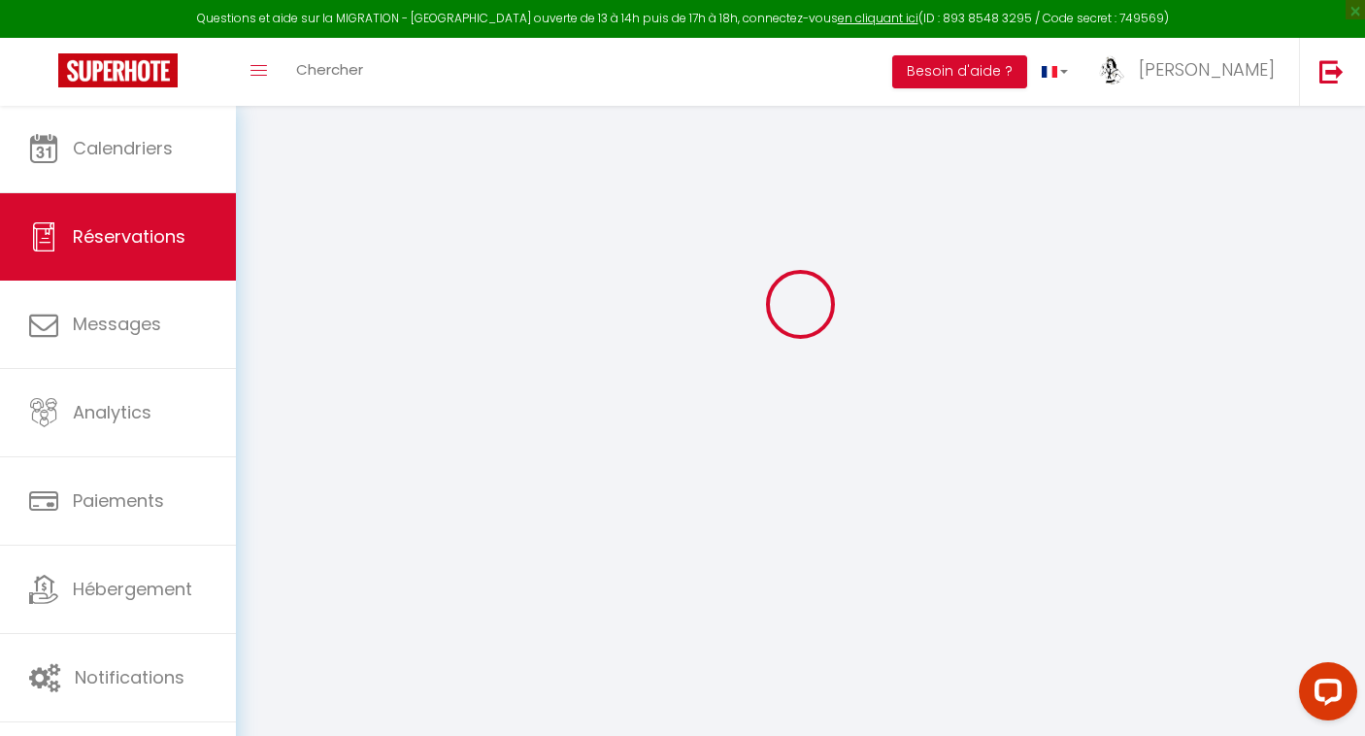
select select "15"
type input "243"
checkbox input "false"
type input "0"
select select "2"
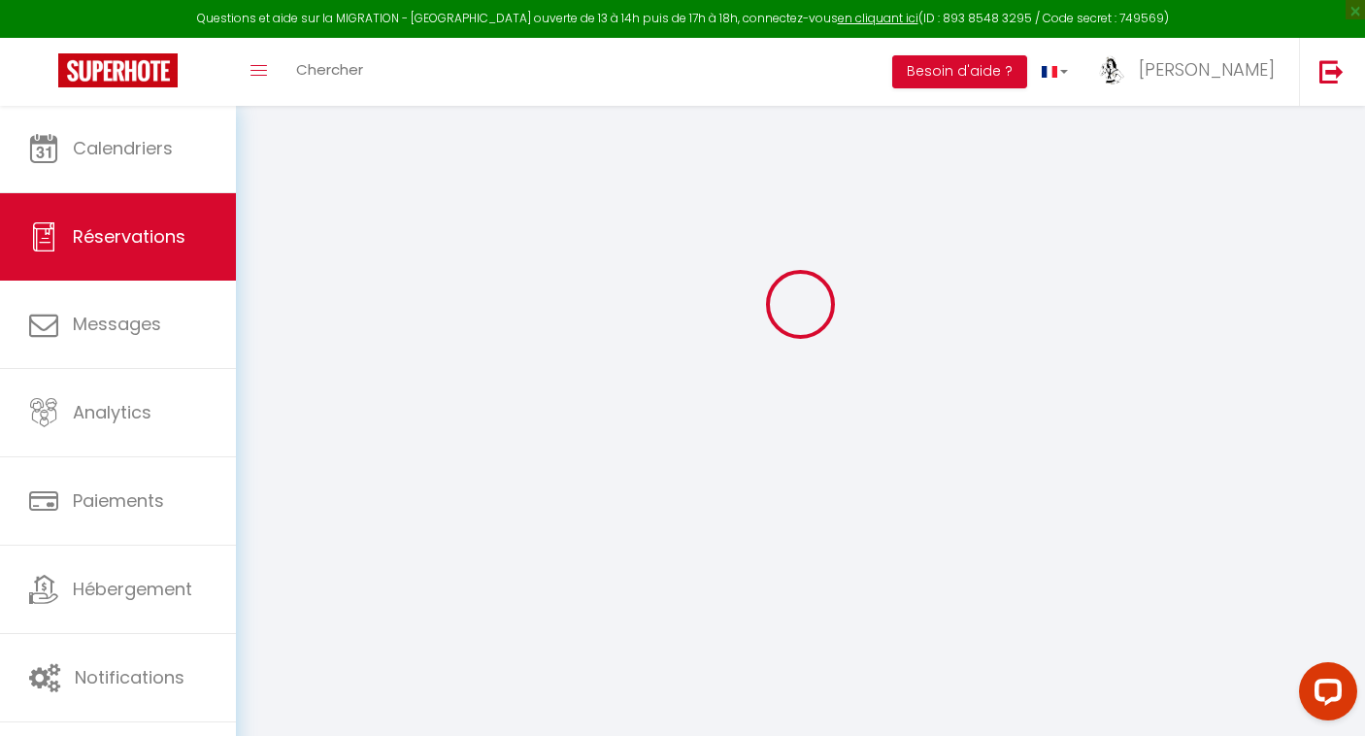
type input "0"
select select
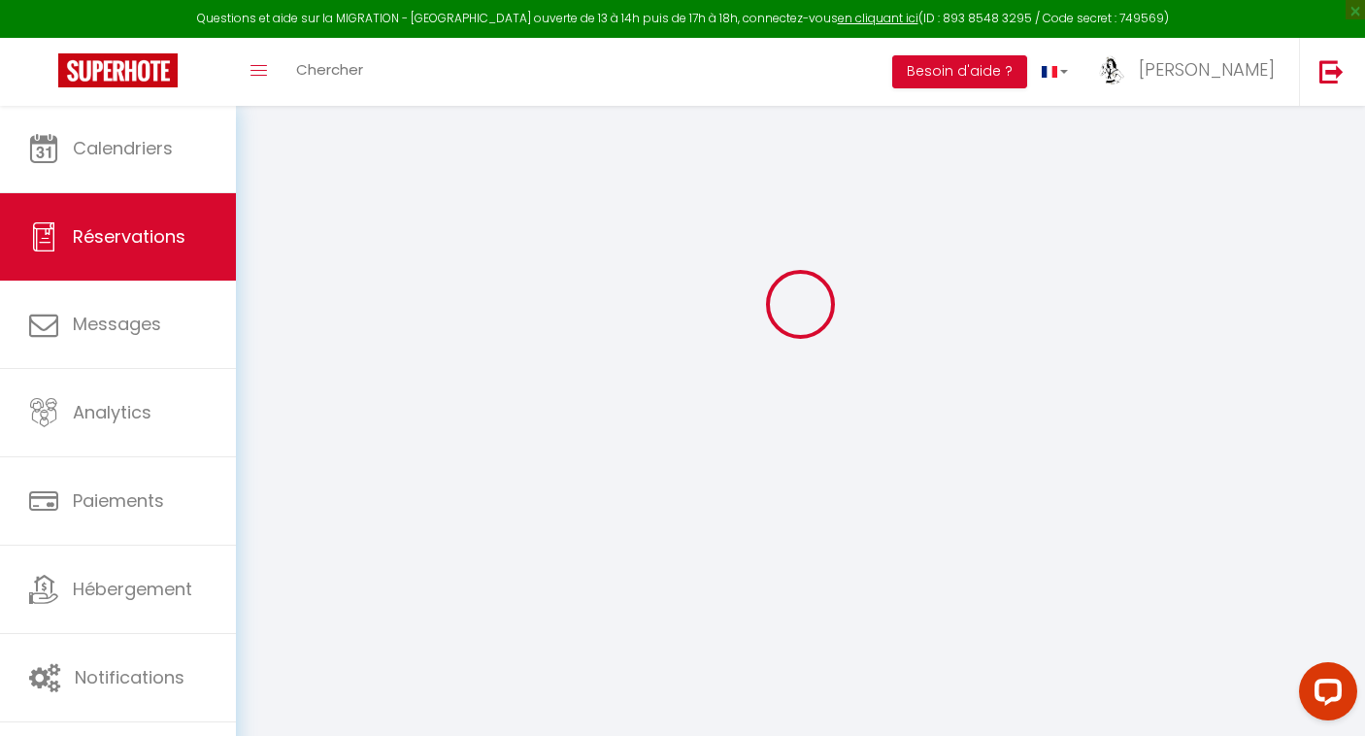
checkbox input "false"
select select
checkbox input "false"
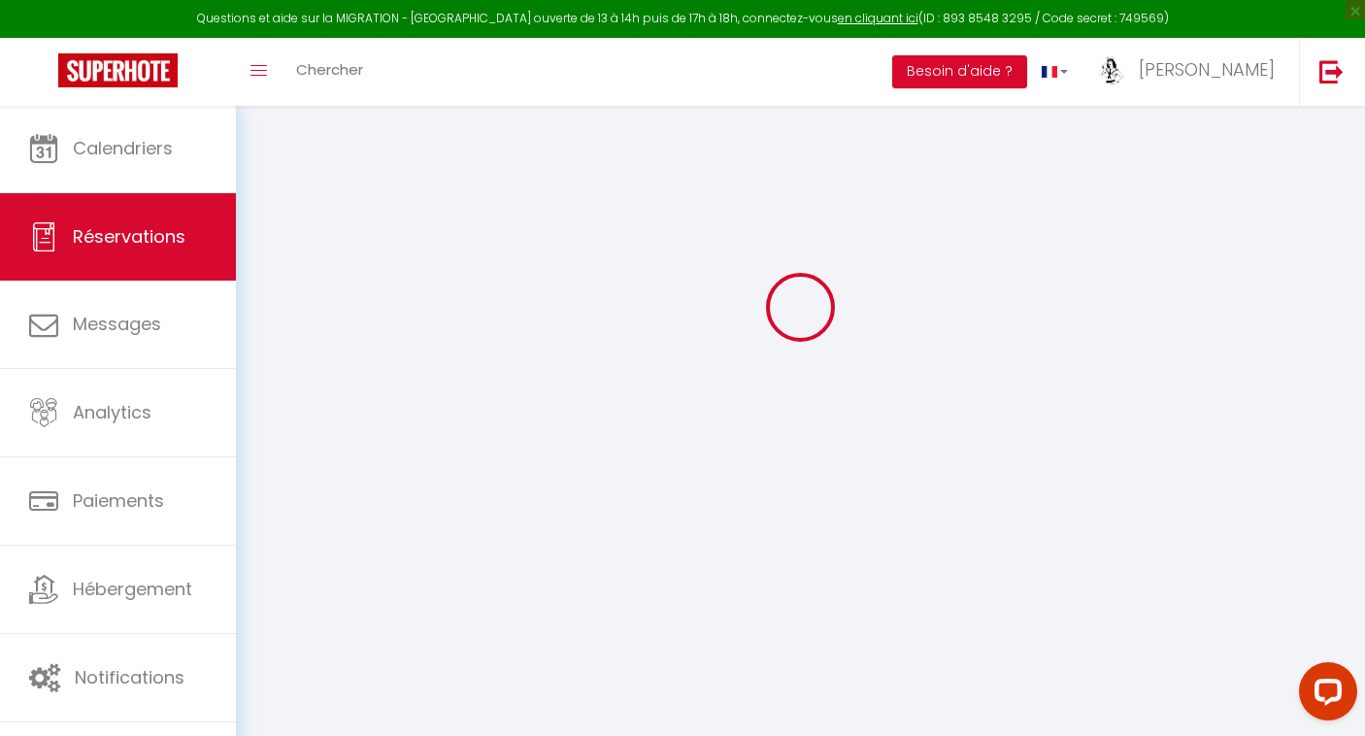
select select
checkbox input "false"
type textarea "** THIS RESERVATION HAS BEEN PRE-PAID ** BOOKING NOTE : Payment charge is EUR 4…"
select select
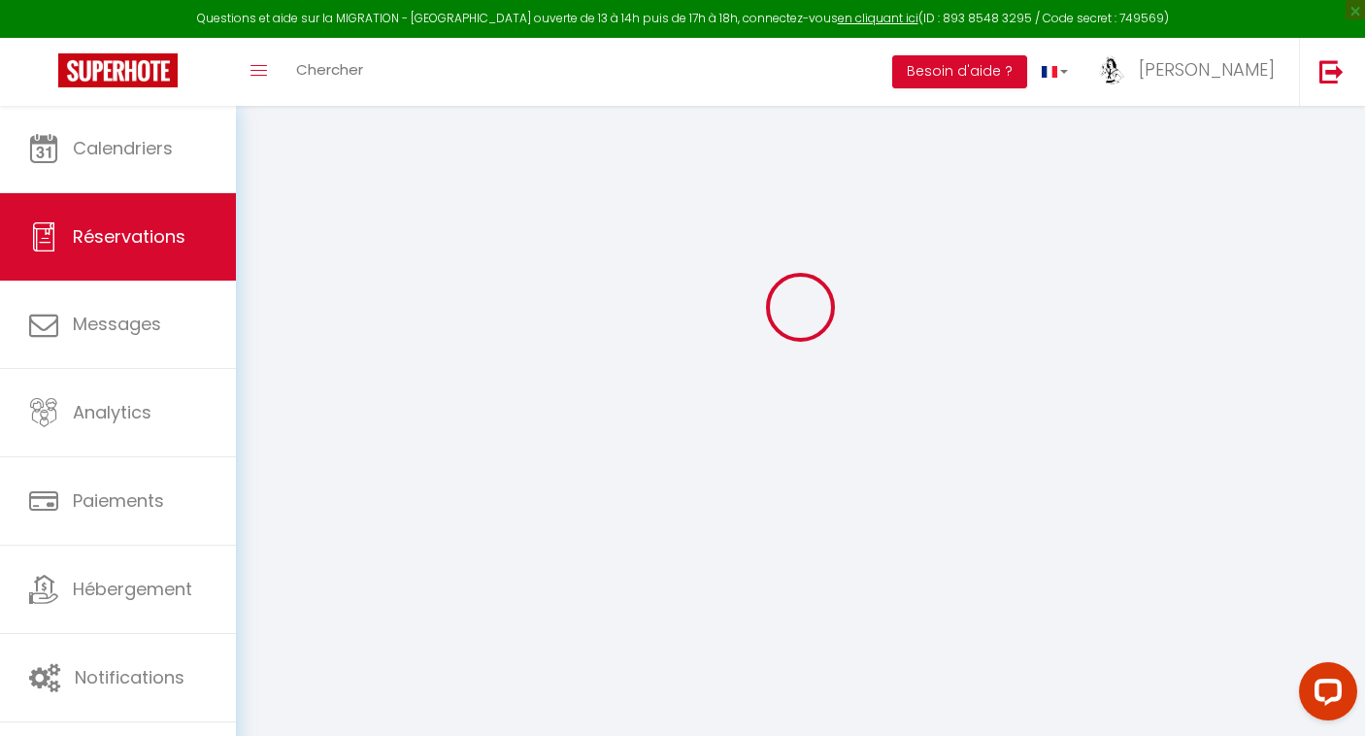
select select
checkbox input "false"
type input "59"
select select
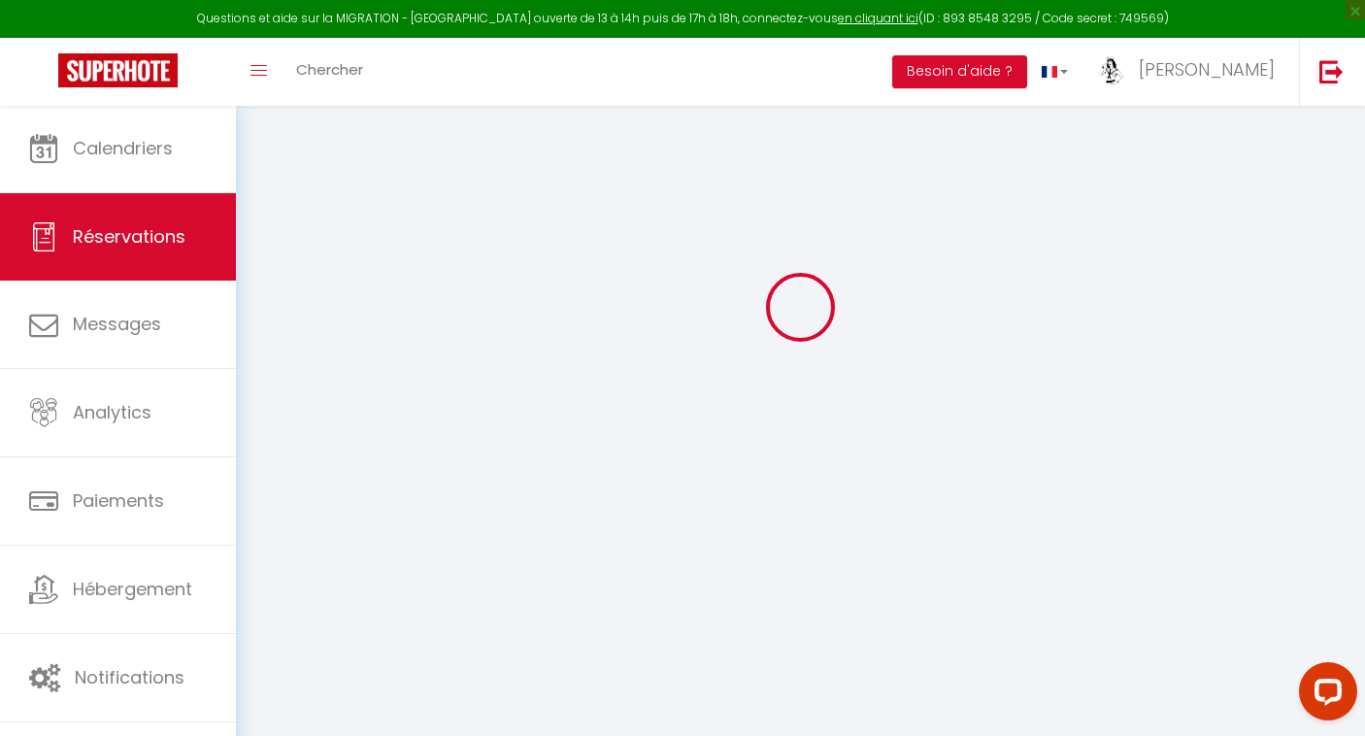
checkbox input "false"
select select "17:30"
select select "10:00"
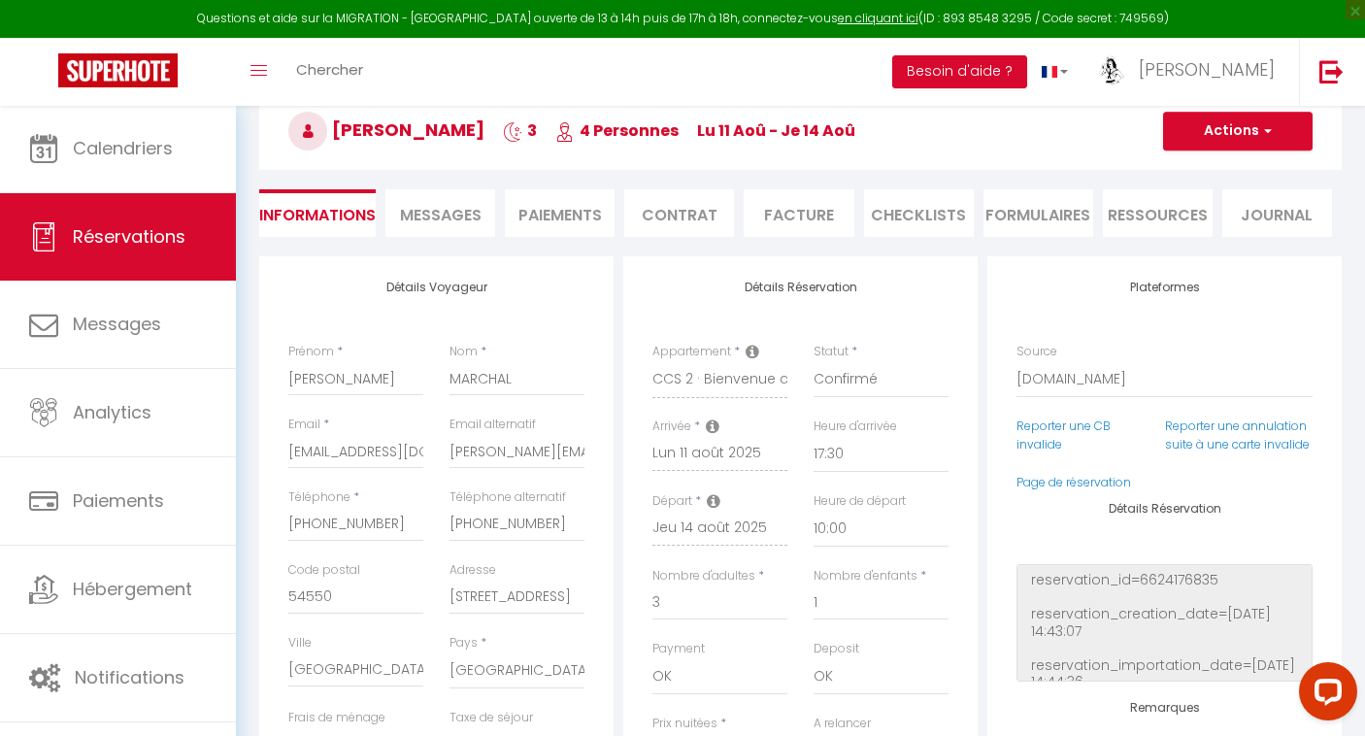
click at [462, 214] on span "Messages" at bounding box center [441, 215] width 82 height 22
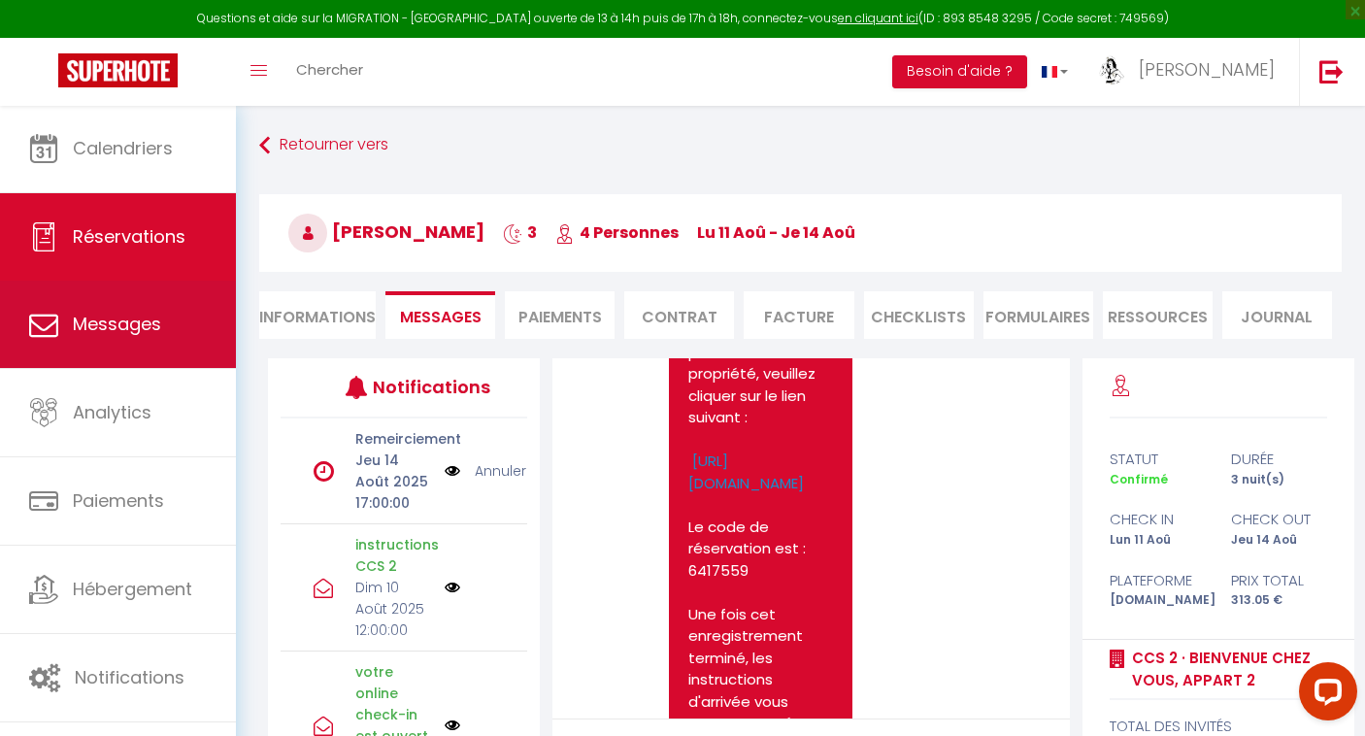
scroll to position [2084, 0]
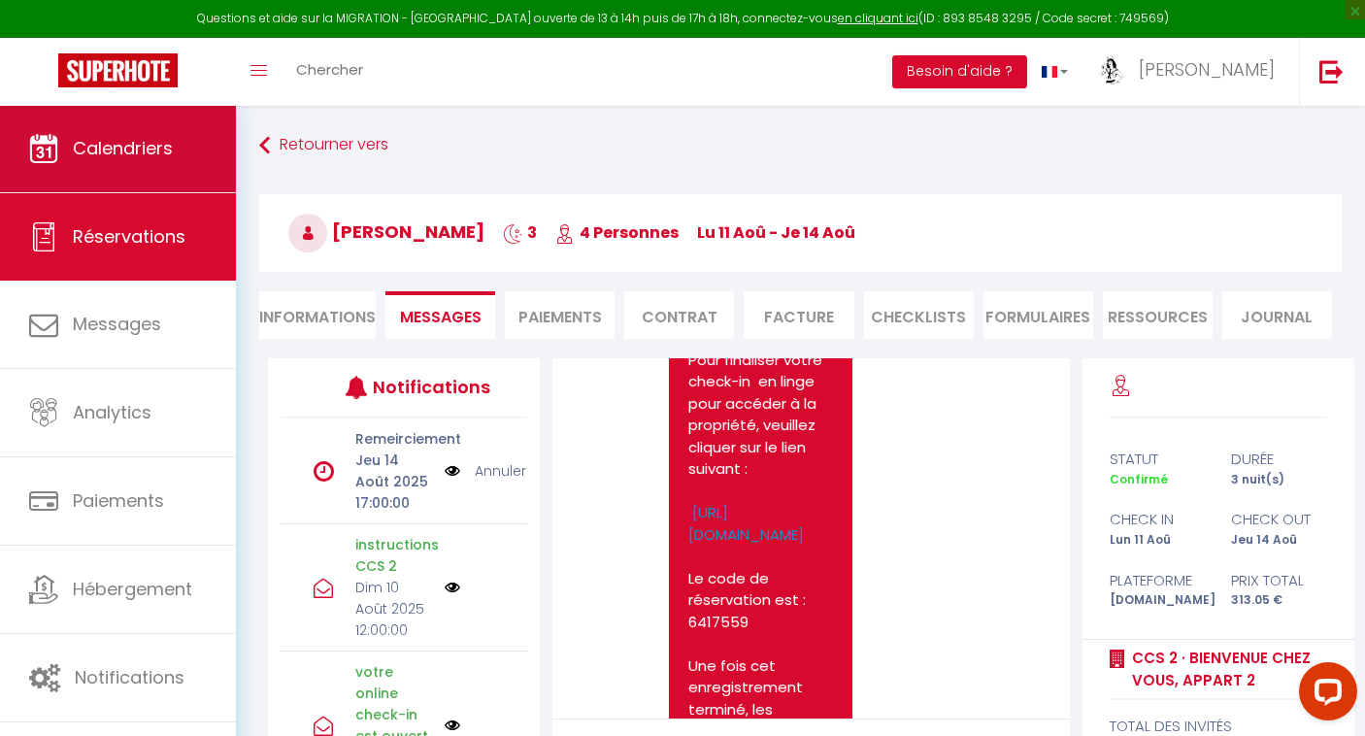
click at [154, 146] on span "Calendriers" at bounding box center [123, 148] width 100 height 24
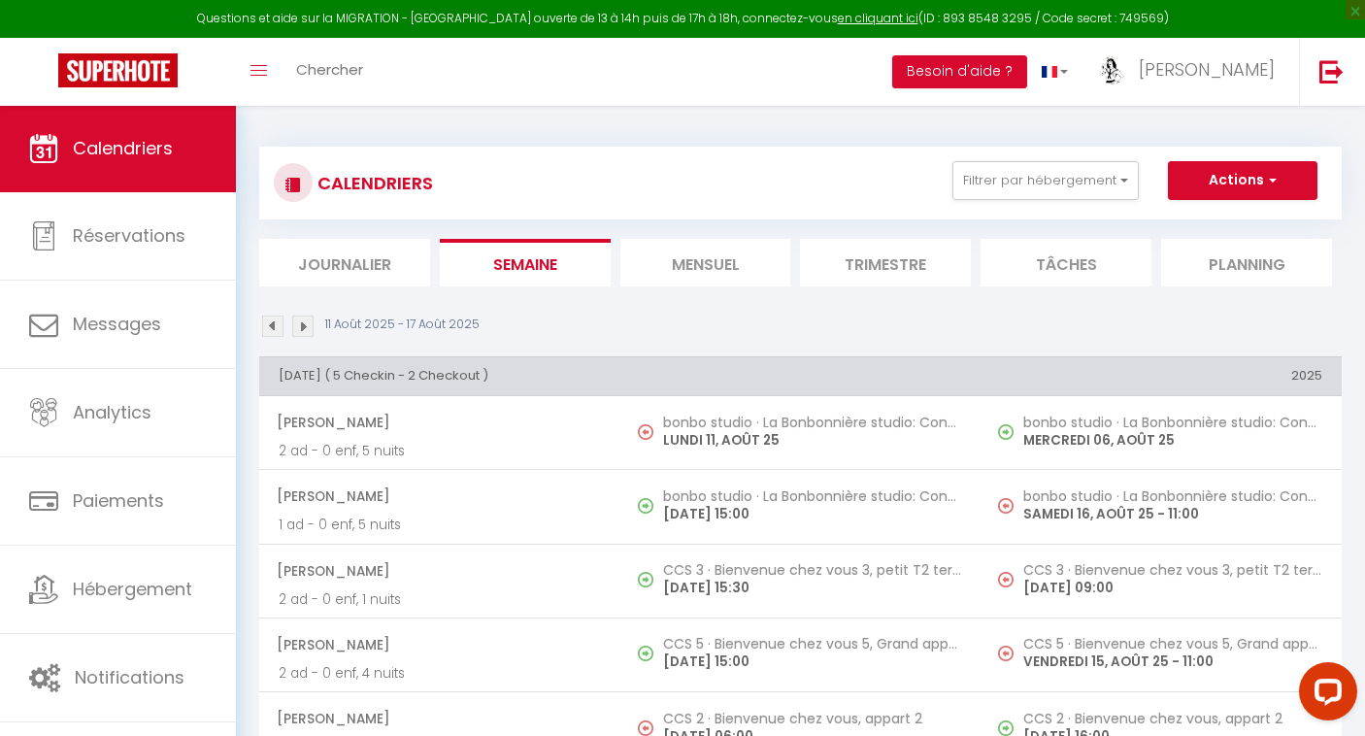
click at [389, 257] on li "Journalier" at bounding box center [344, 263] width 171 height 48
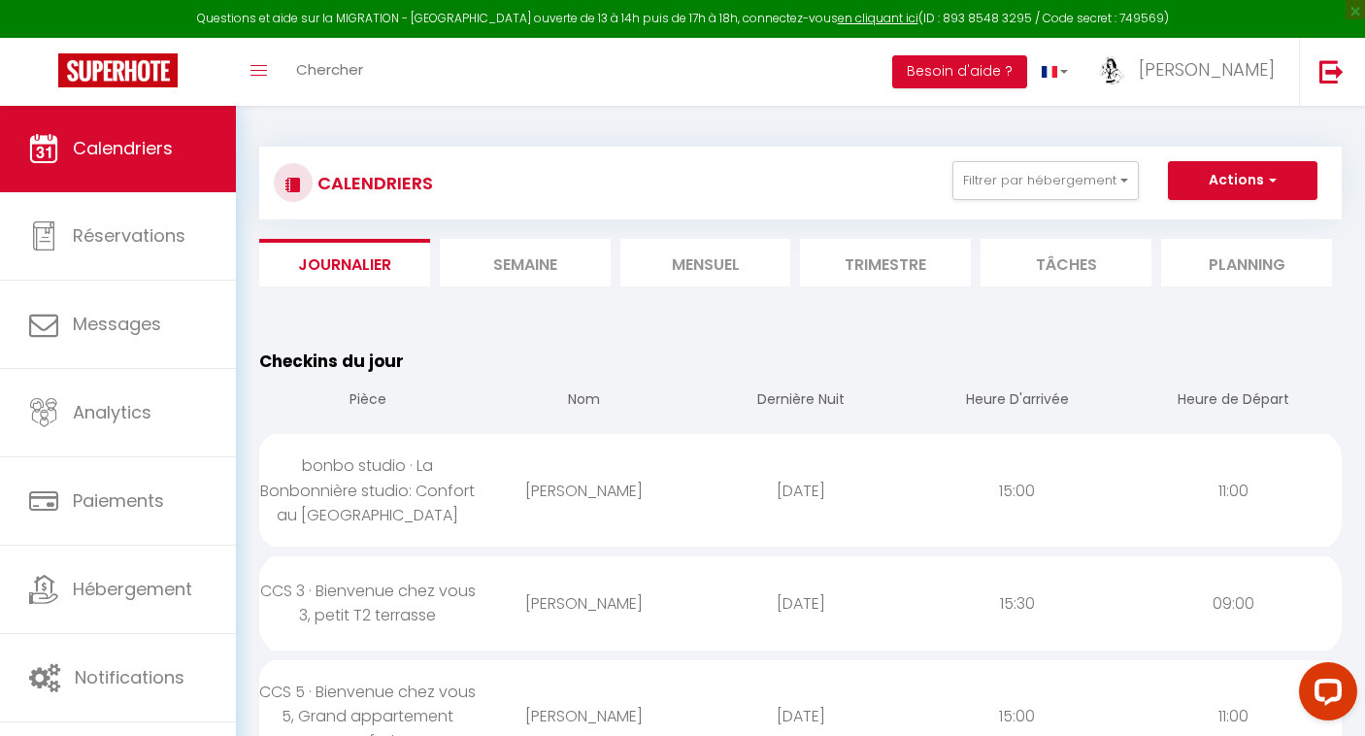
click at [553, 253] on li "Semaine" at bounding box center [525, 263] width 171 height 48
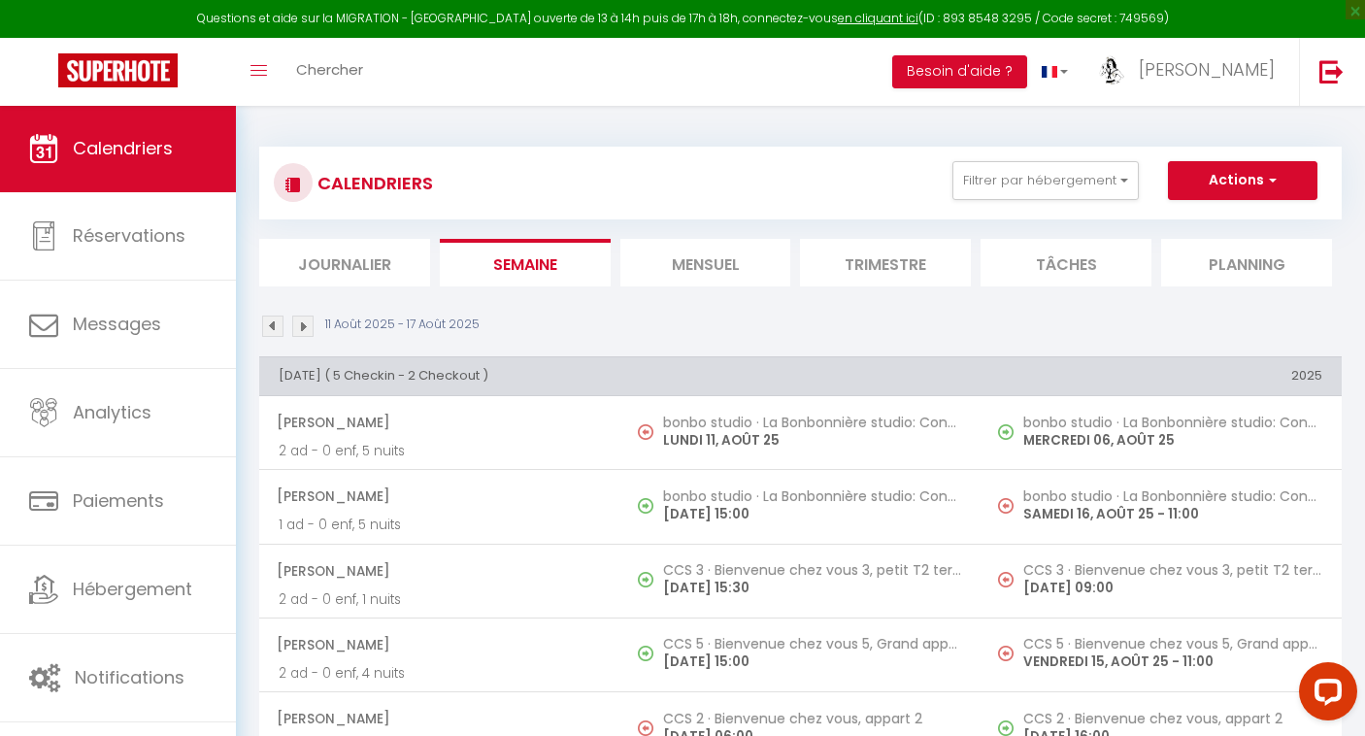
click at [730, 248] on li "Mensuel" at bounding box center [705, 263] width 171 height 48
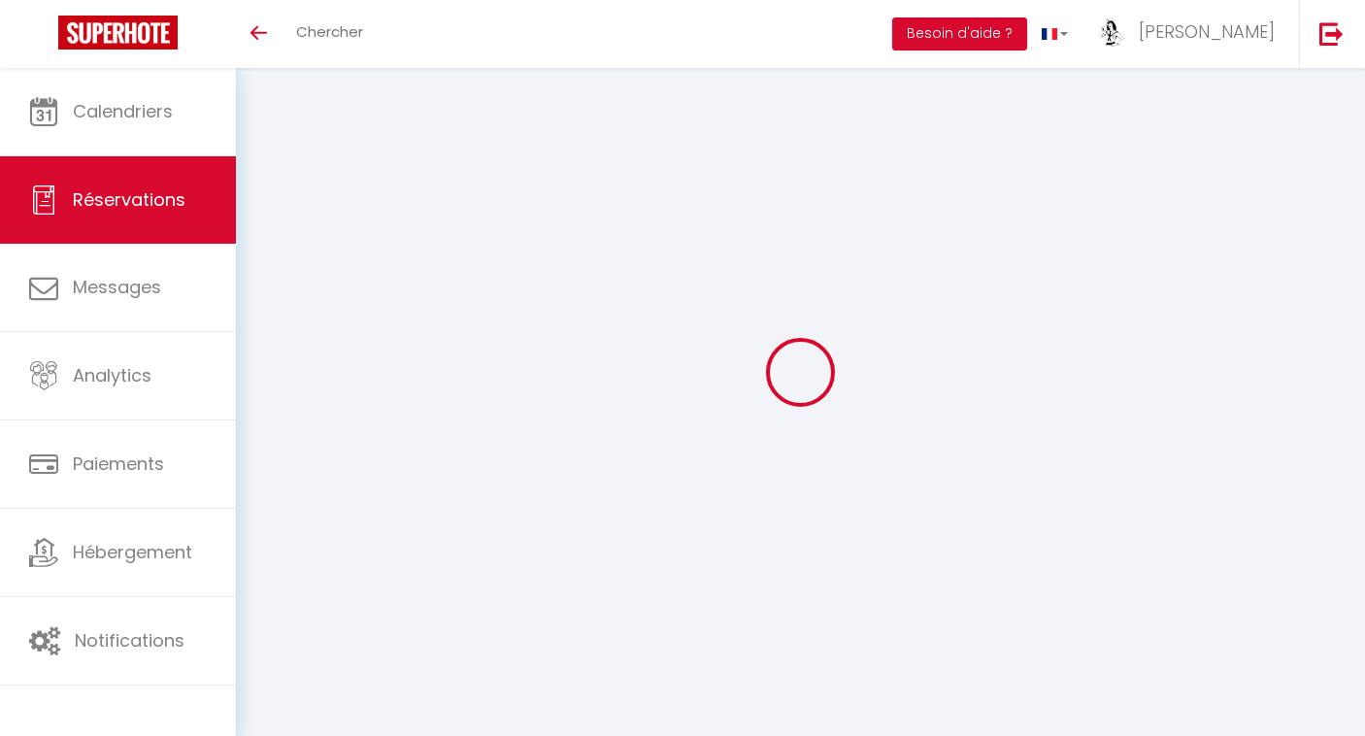
select select "not_cancelled"
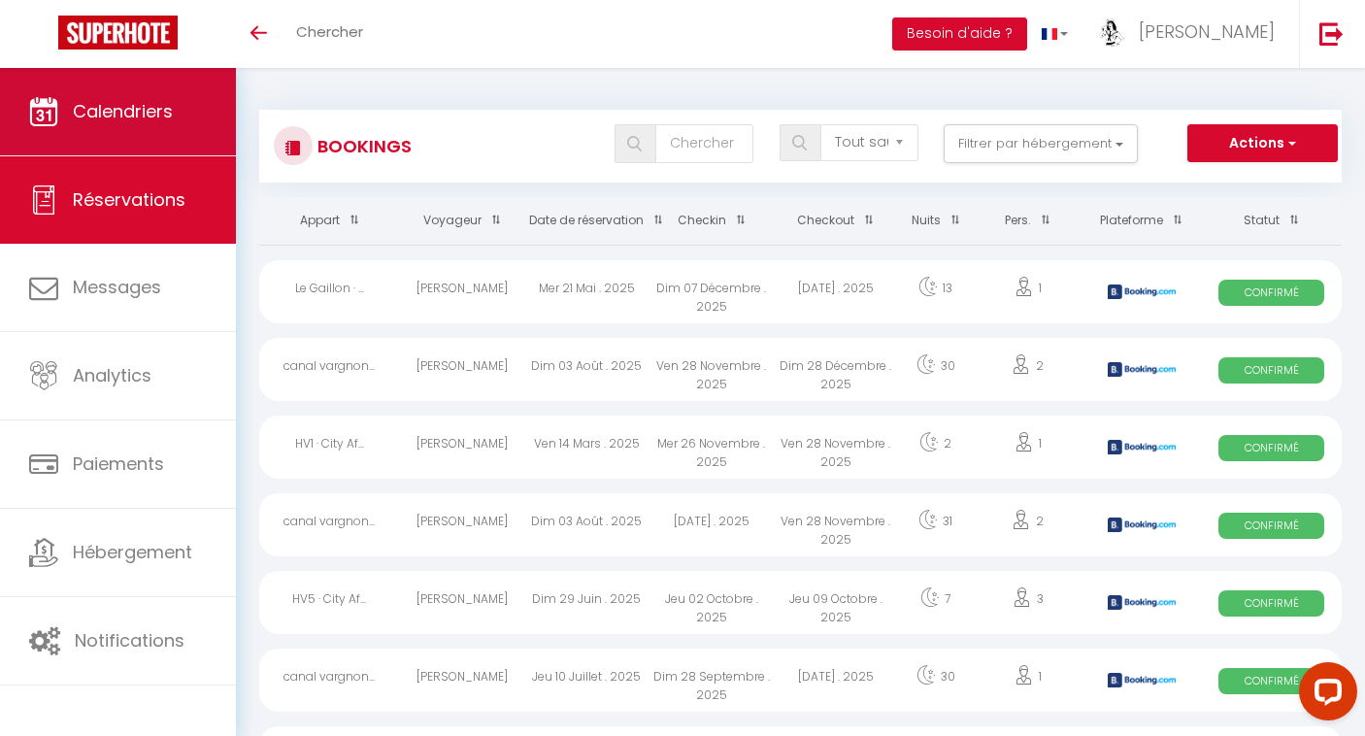
click at [115, 105] on span "Calendriers" at bounding box center [123, 111] width 100 height 24
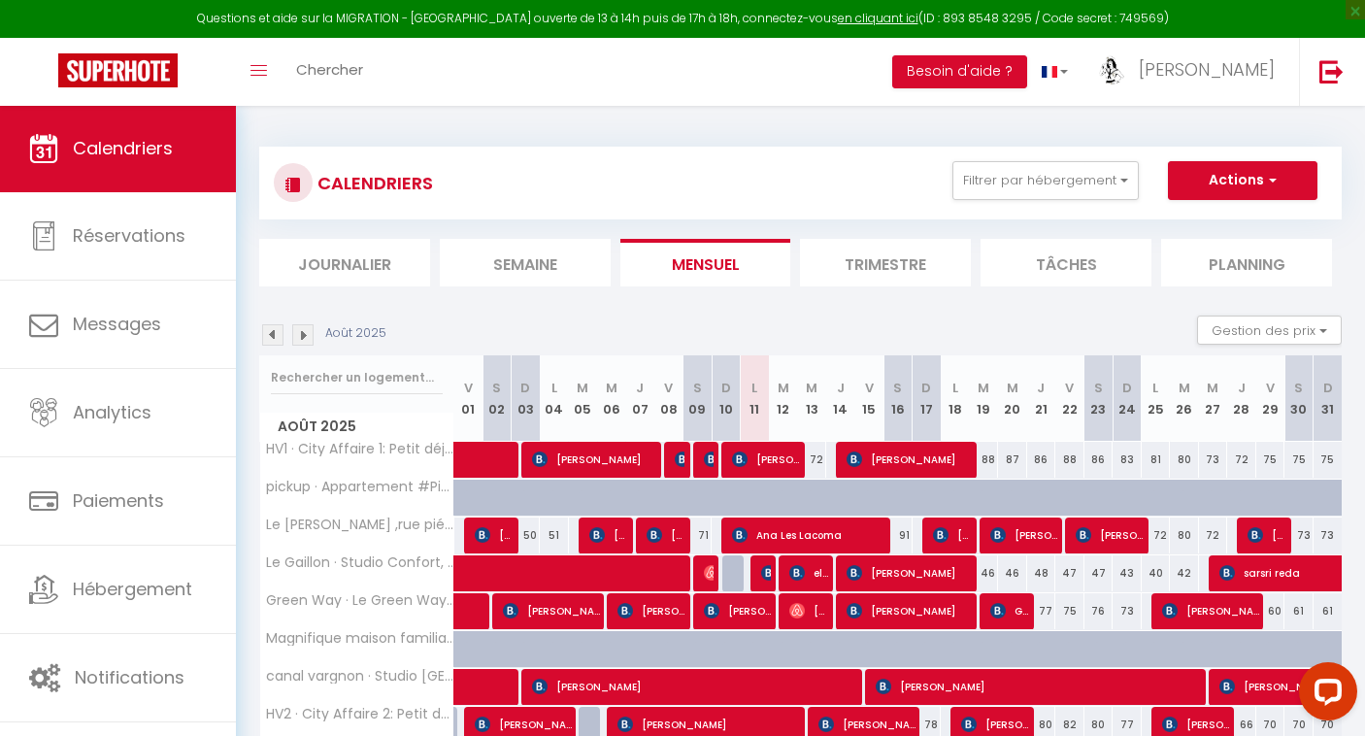
click at [547, 268] on li "Semaine" at bounding box center [525, 263] width 171 height 48
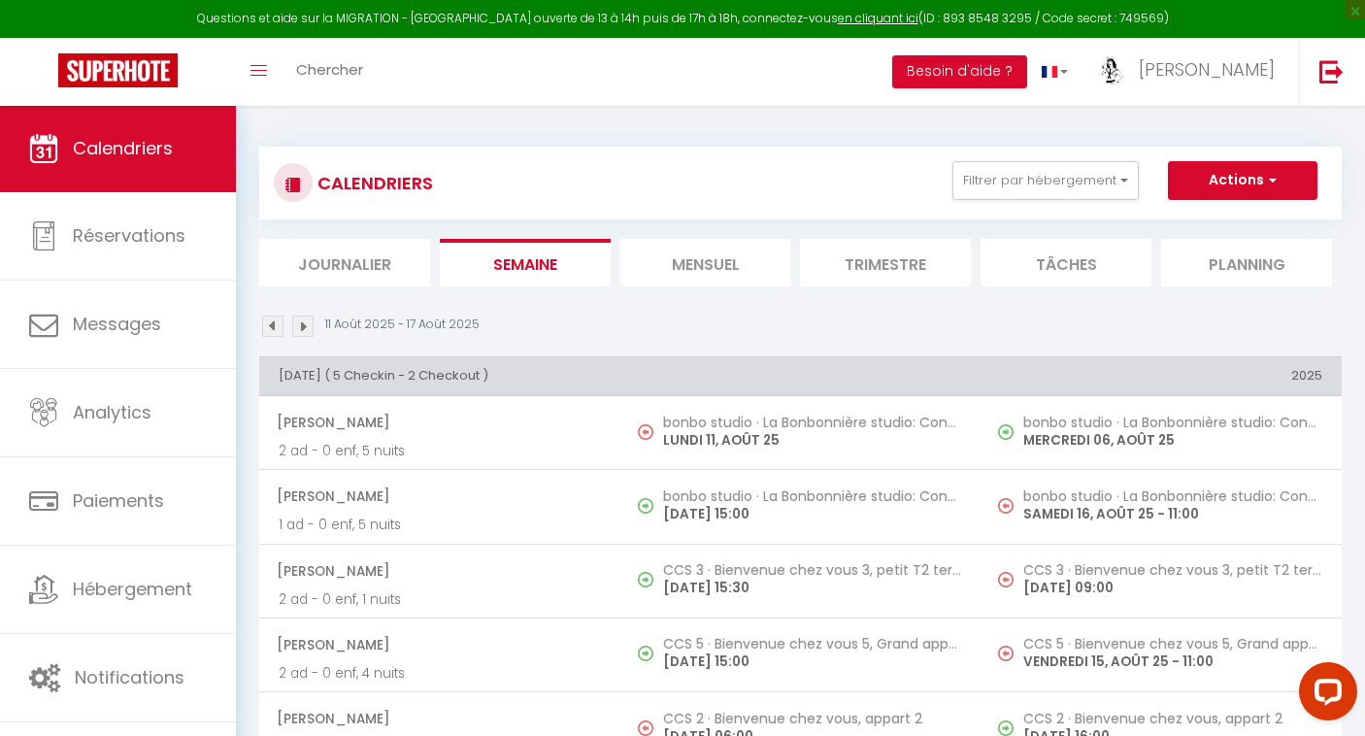
click at [694, 257] on li "Mensuel" at bounding box center [705, 263] width 171 height 48
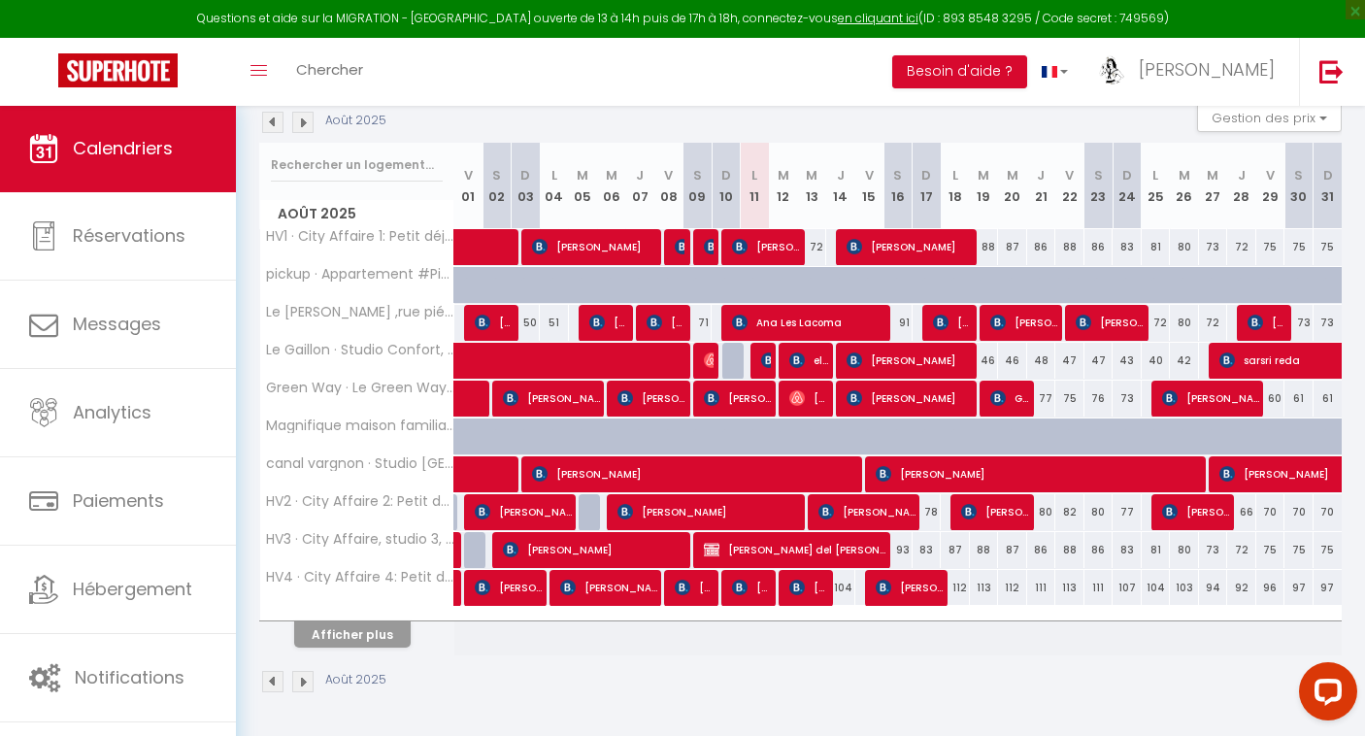
scroll to position [211, 0]
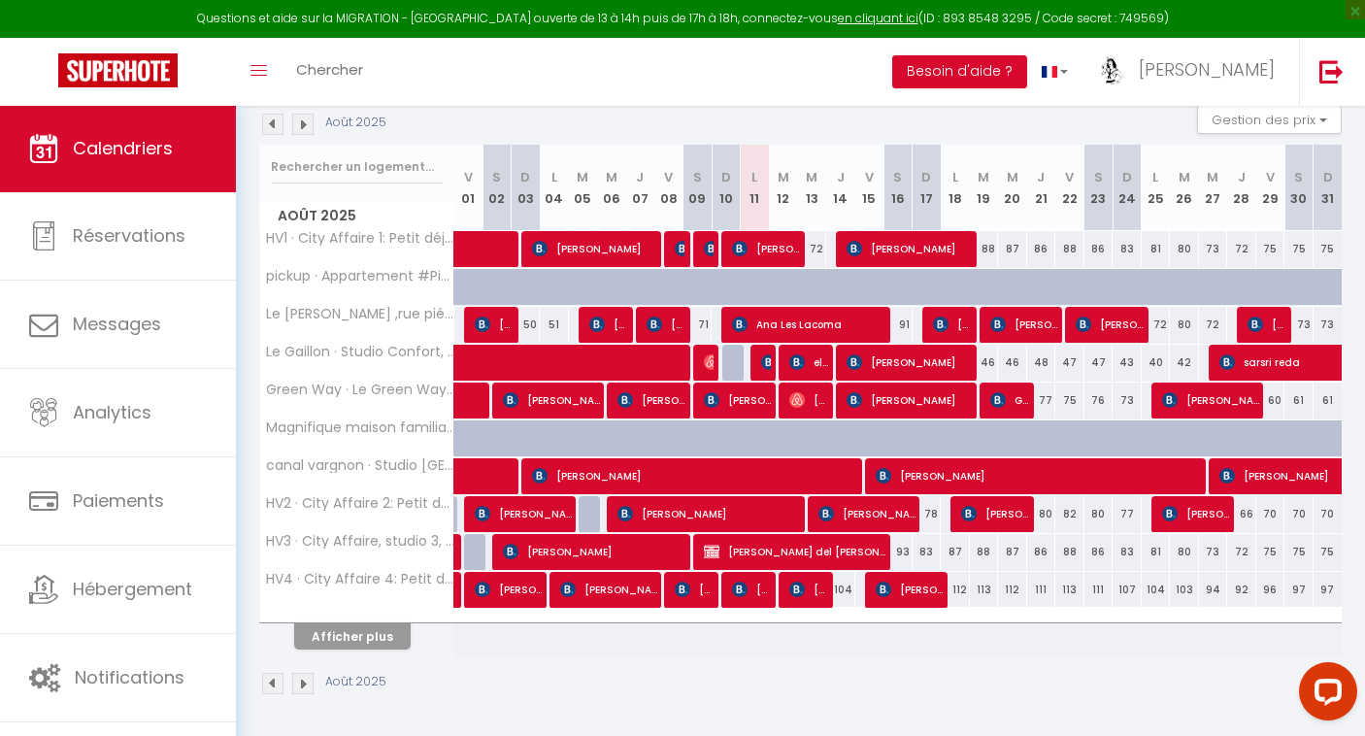
click at [915, 472] on span "[PERSON_NAME]" at bounding box center [1041, 475] width 330 height 37
select select "OK"
select select "0"
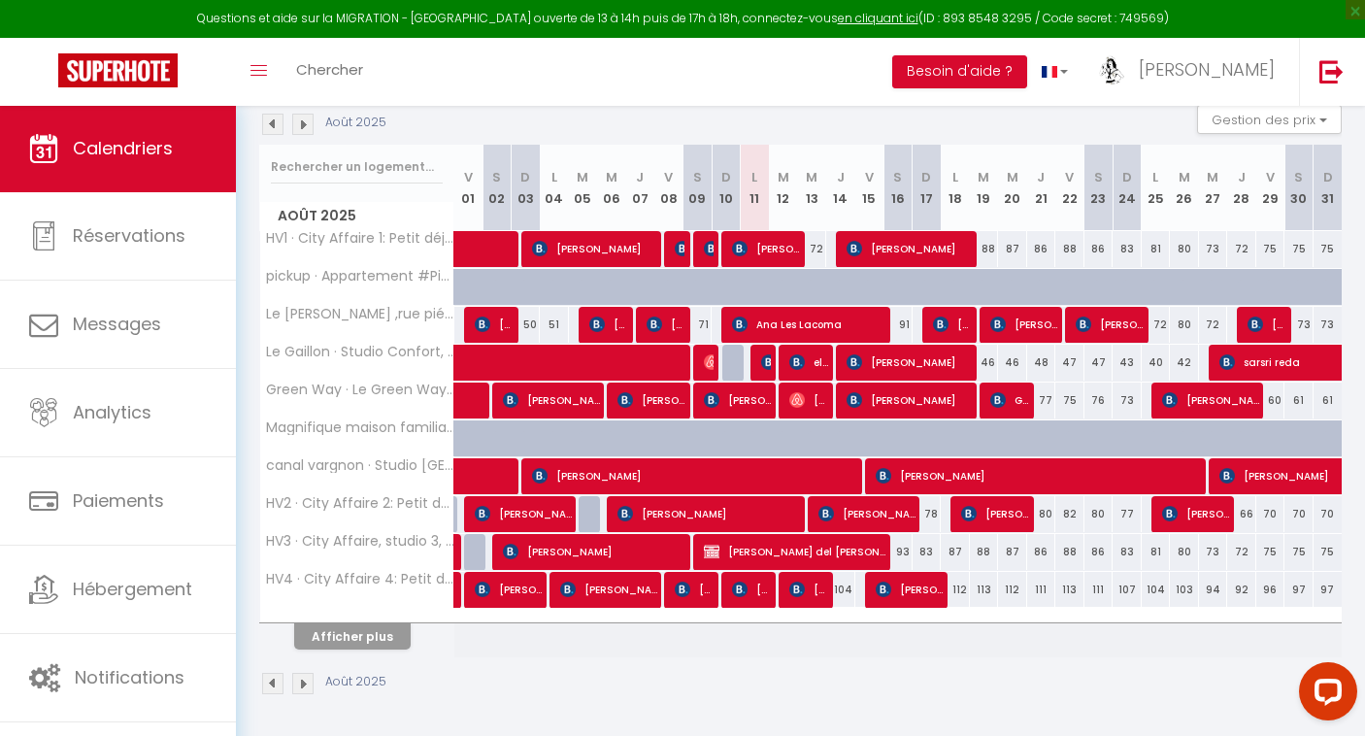
select select "1"
select select
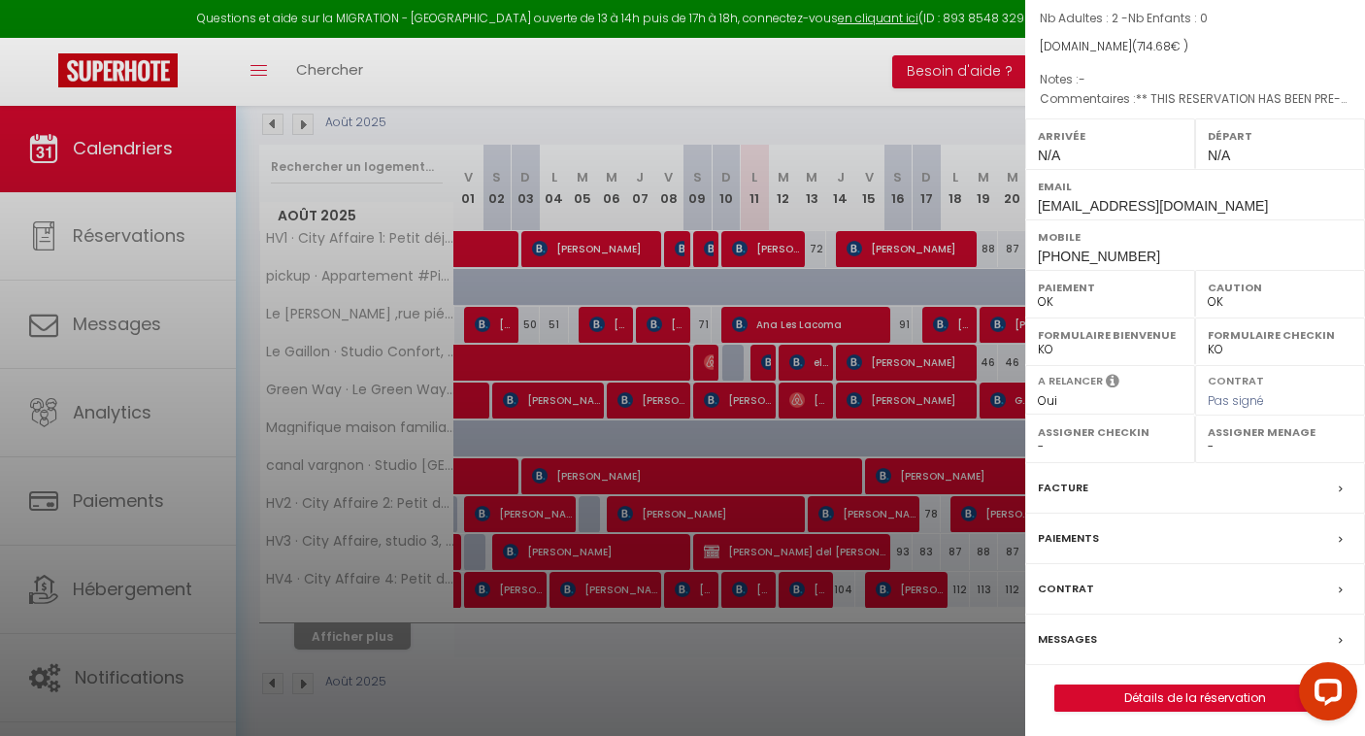
scroll to position [182, 0]
click at [1153, 686] on link "Détails de la réservation" at bounding box center [1195, 698] width 280 height 25
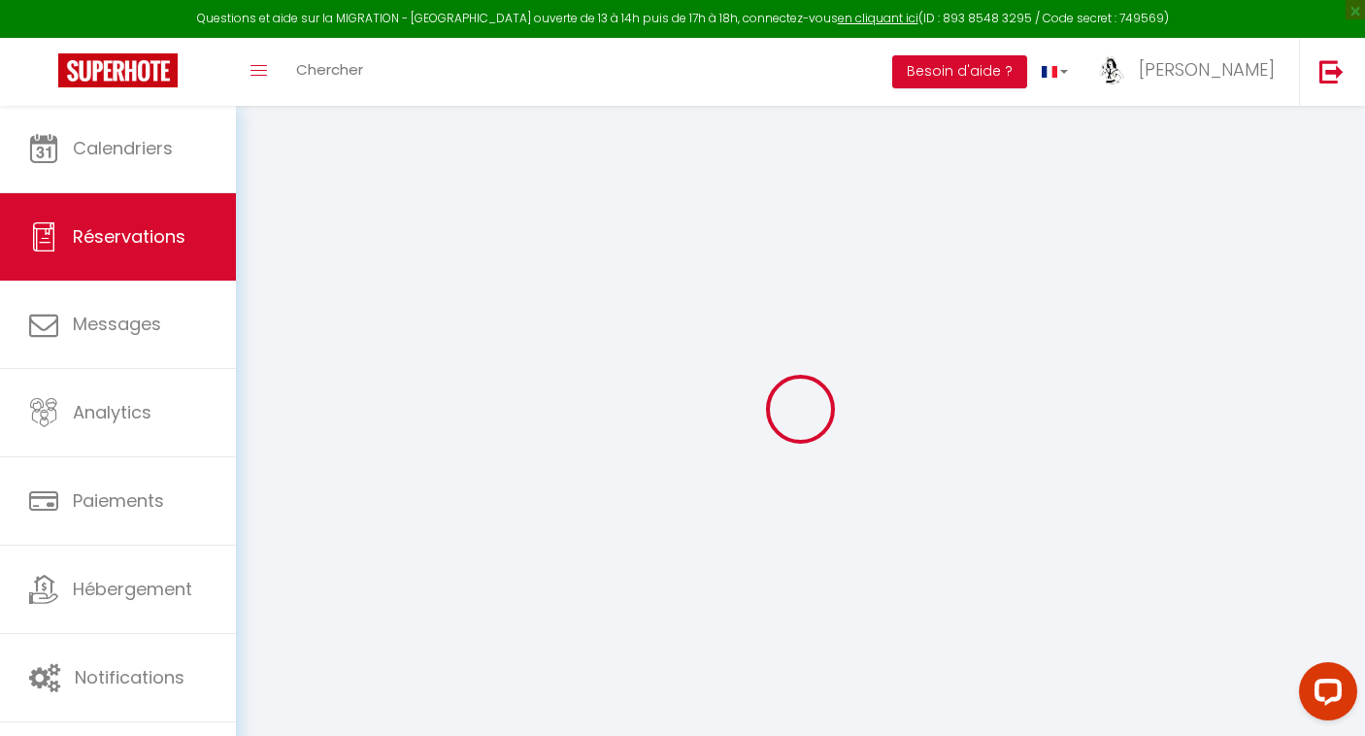
select select
checkbox input "false"
type textarea "** THIS RESERVATION HAS BEEN PRE-PAID ** BOOKING NOTE : Payment charge is EUR 1…"
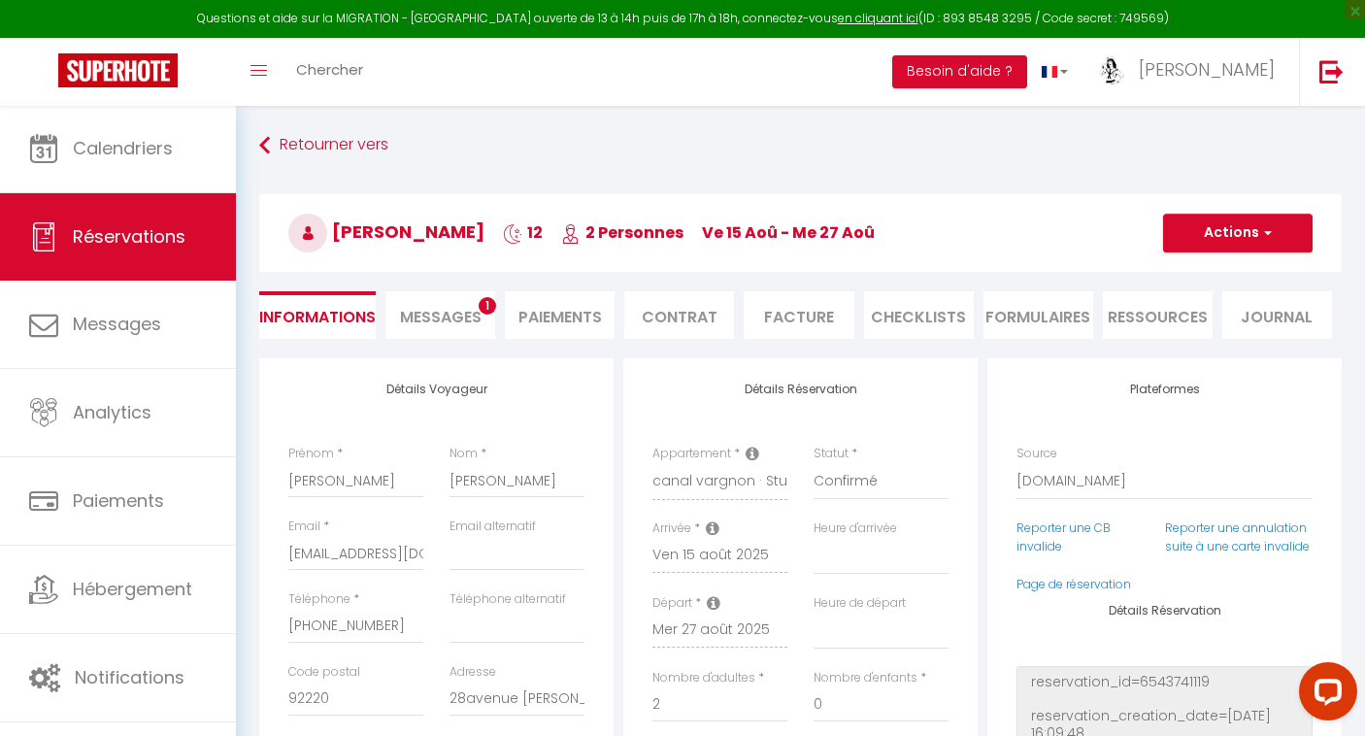
select select
checkbox input "false"
type input "49"
type input "27.74"
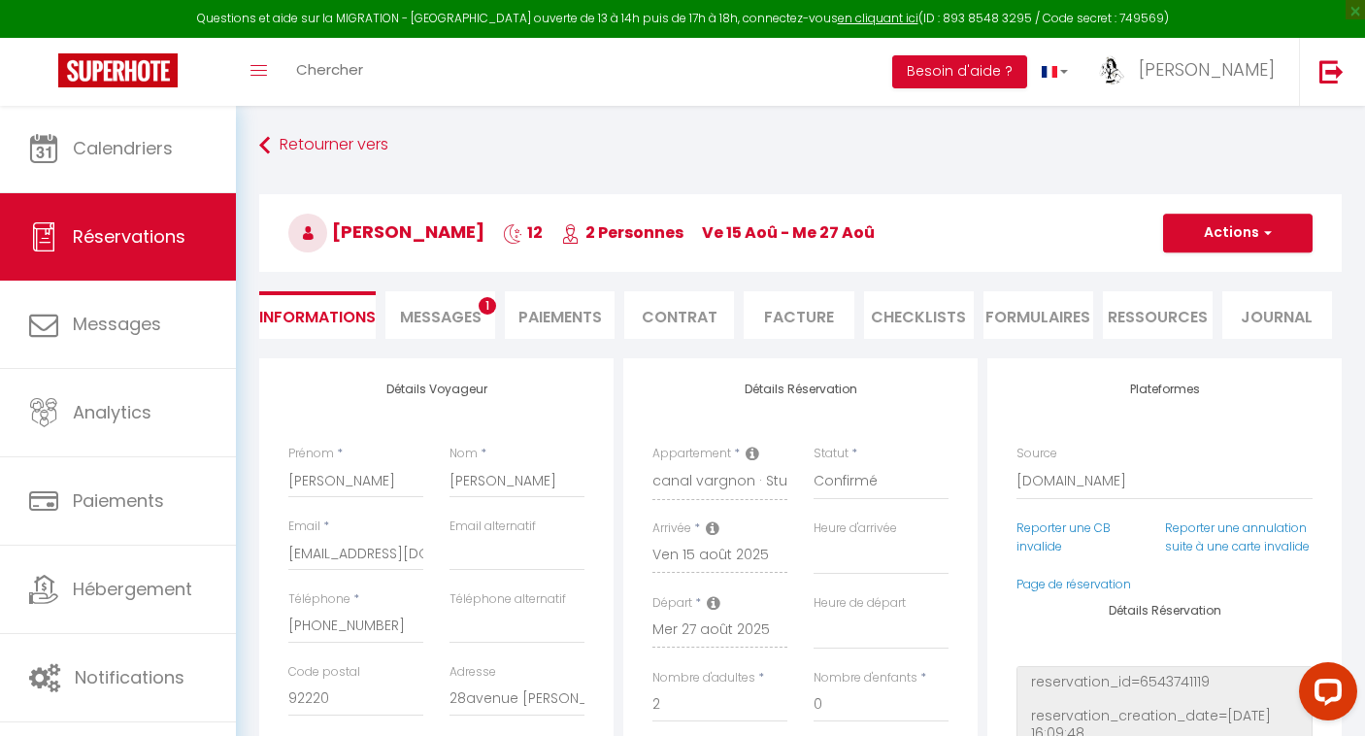
select select
checkbox input "false"
select select
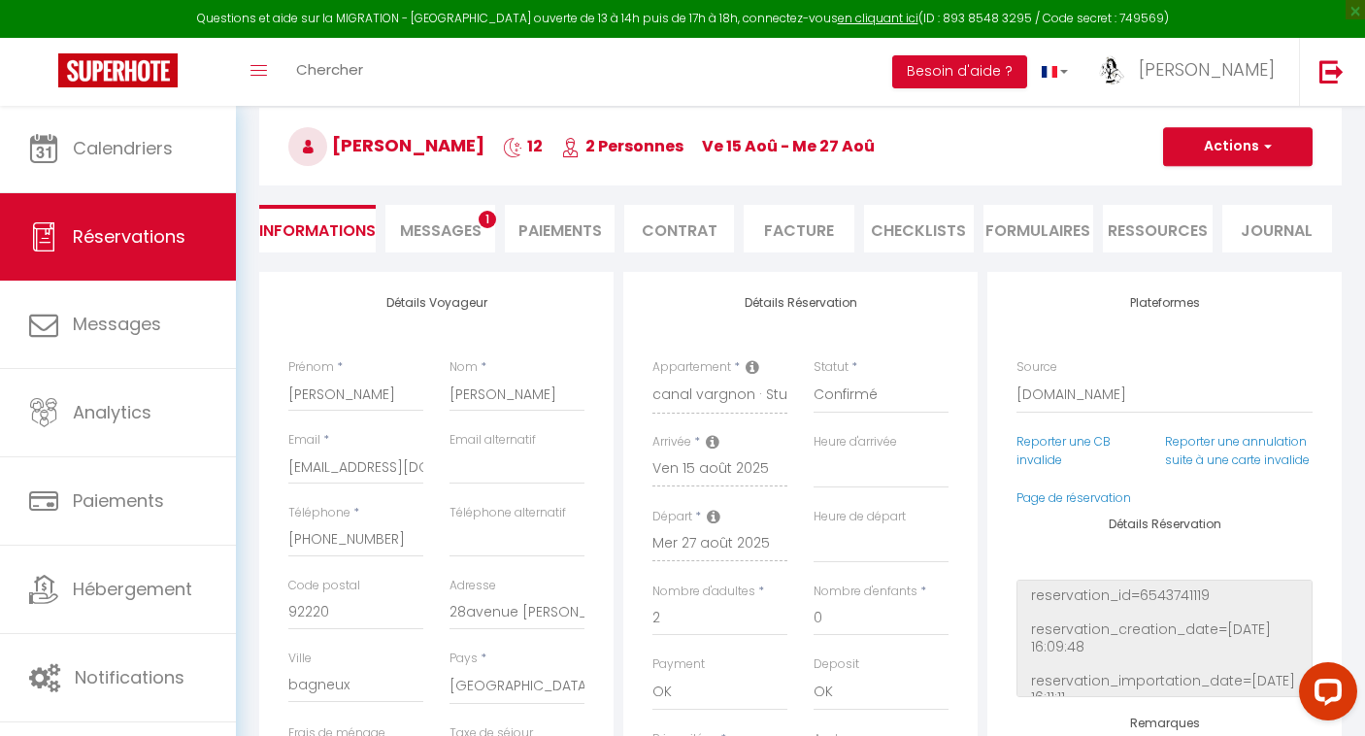
scroll to position [179, 0]
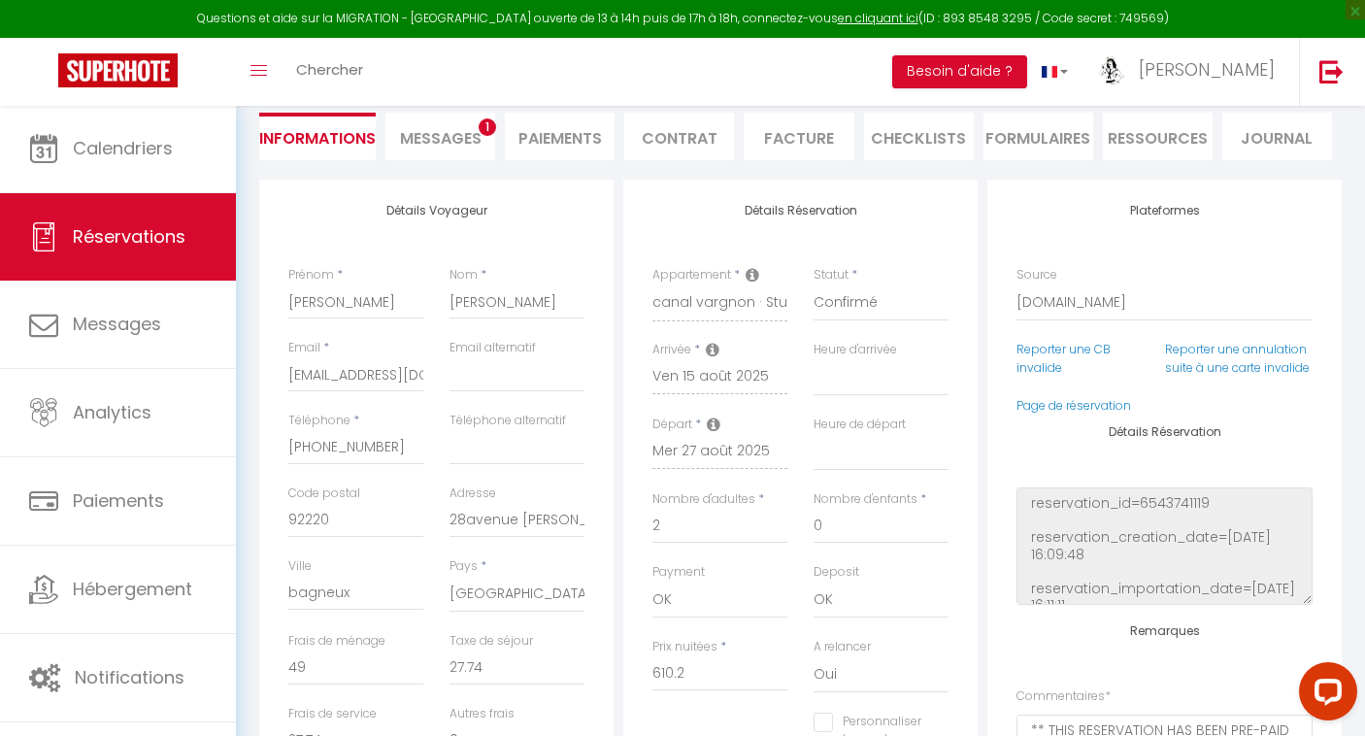
click at [439, 139] on span "Messages" at bounding box center [441, 138] width 82 height 22
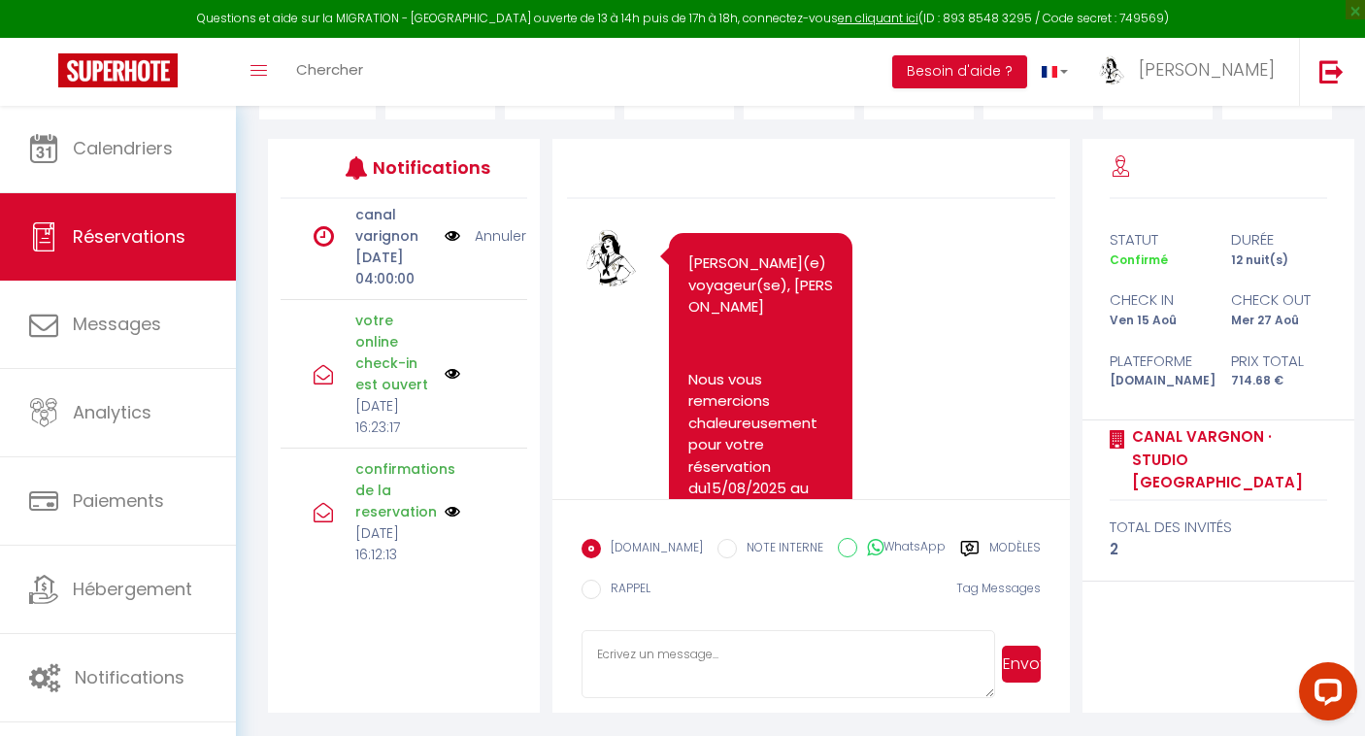
scroll to position [113, 0]
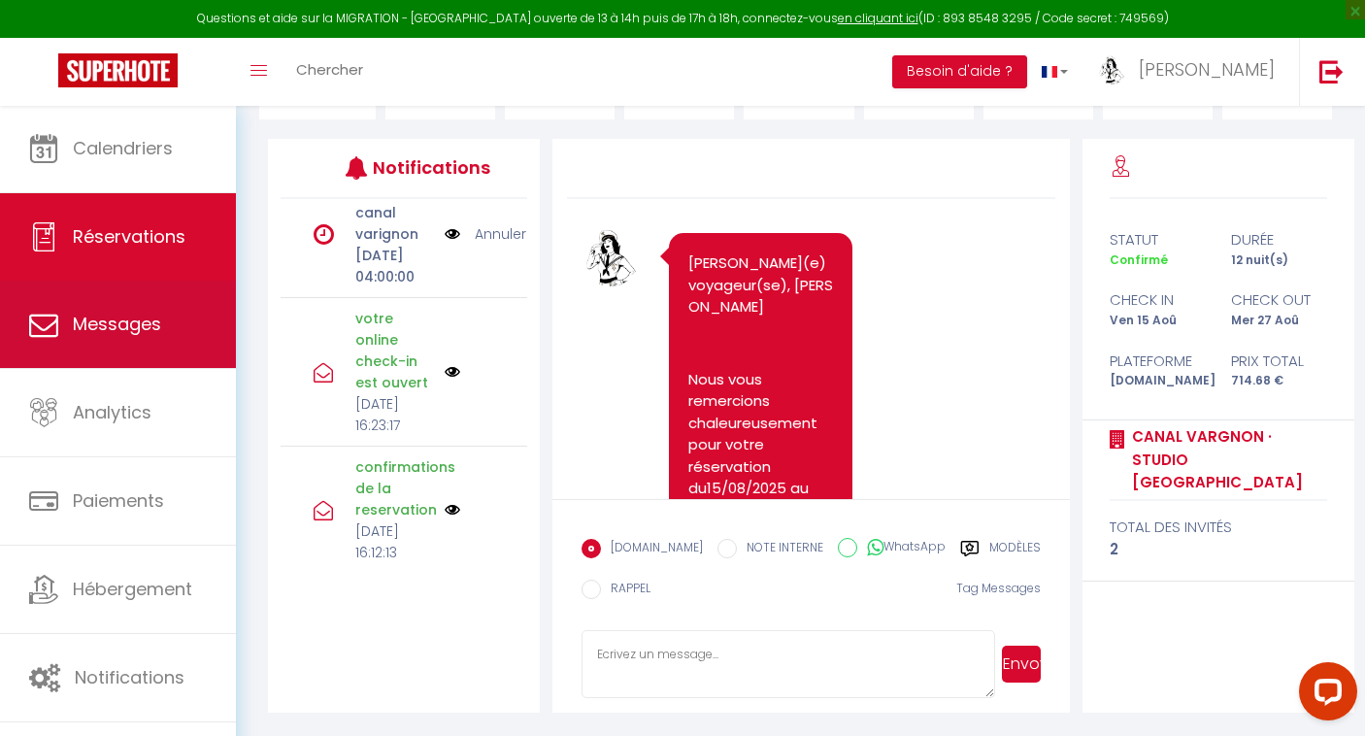
click at [141, 319] on span "Messages" at bounding box center [117, 324] width 88 height 24
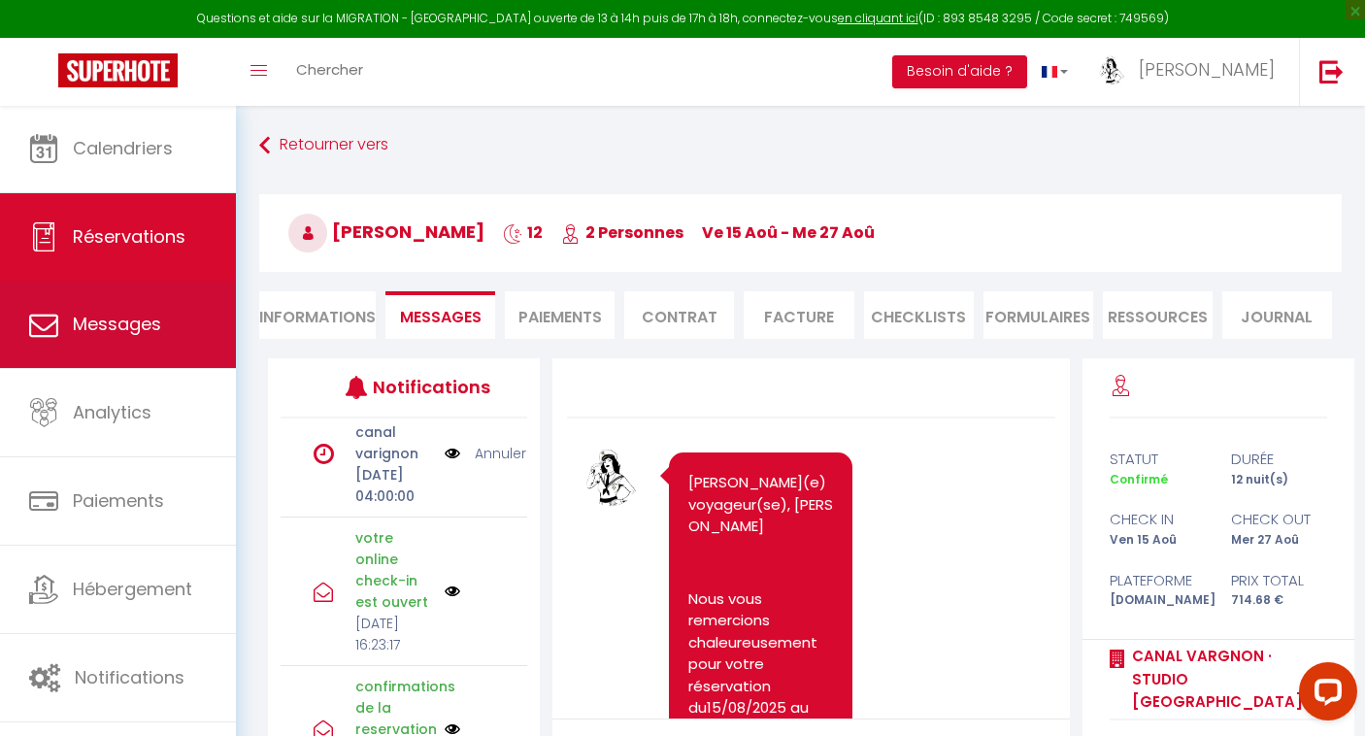
select select "message"
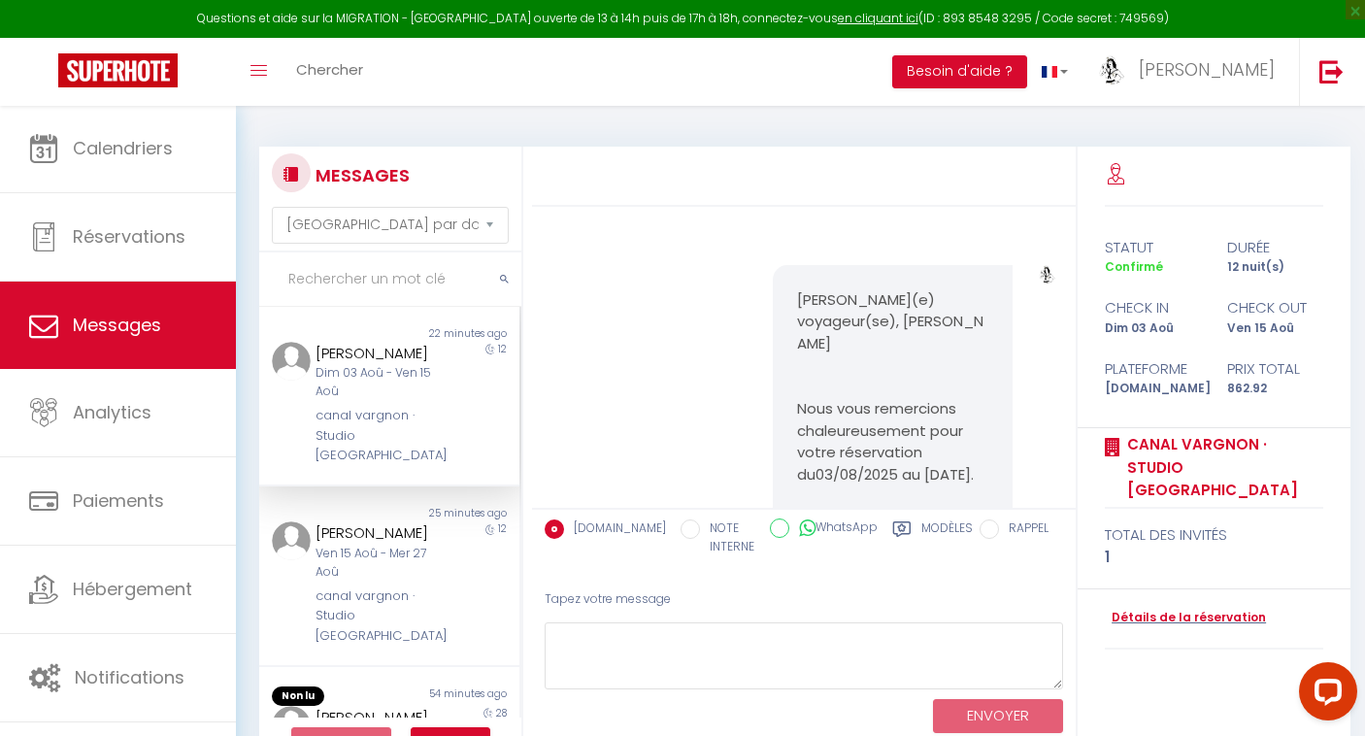
scroll to position [5593, 0]
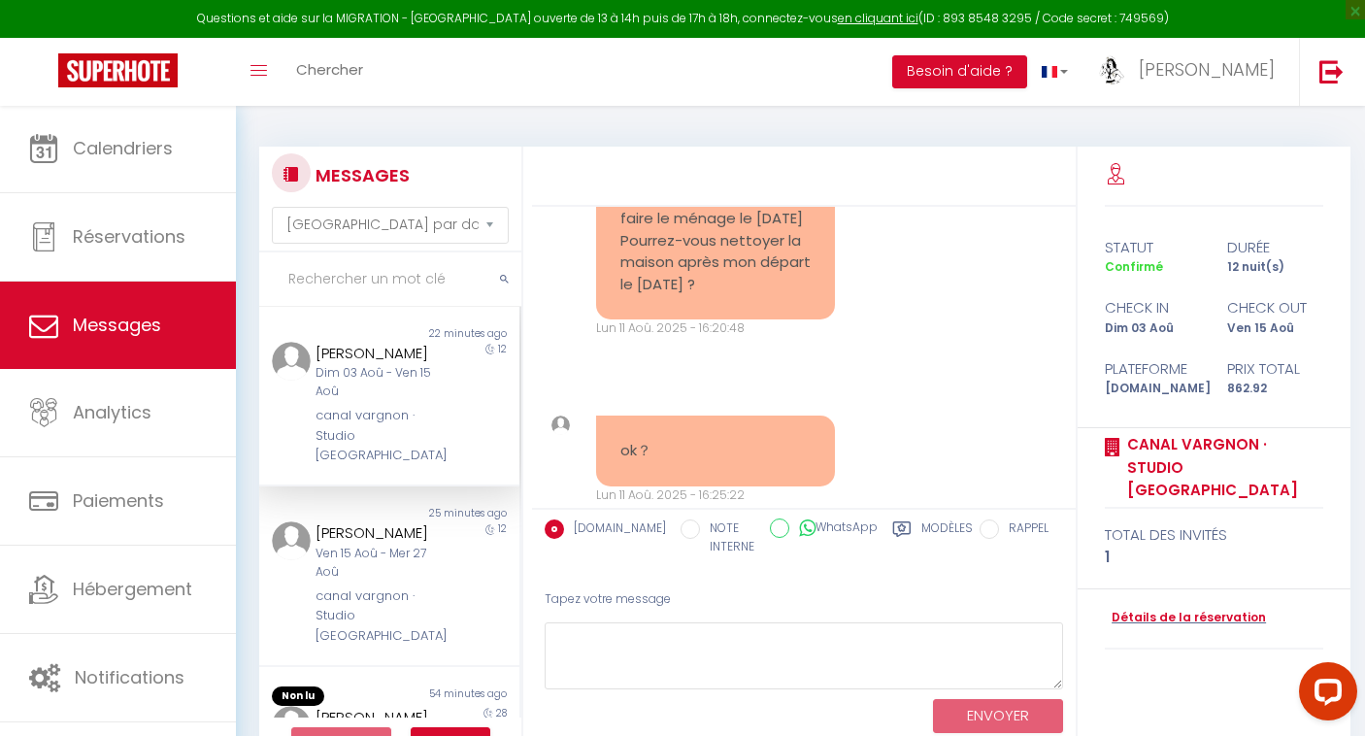
click at [365, 406] on div "canal vargnon · Studio [GEOGRAPHIC_DATA]" at bounding box center [378, 435] width 126 height 59
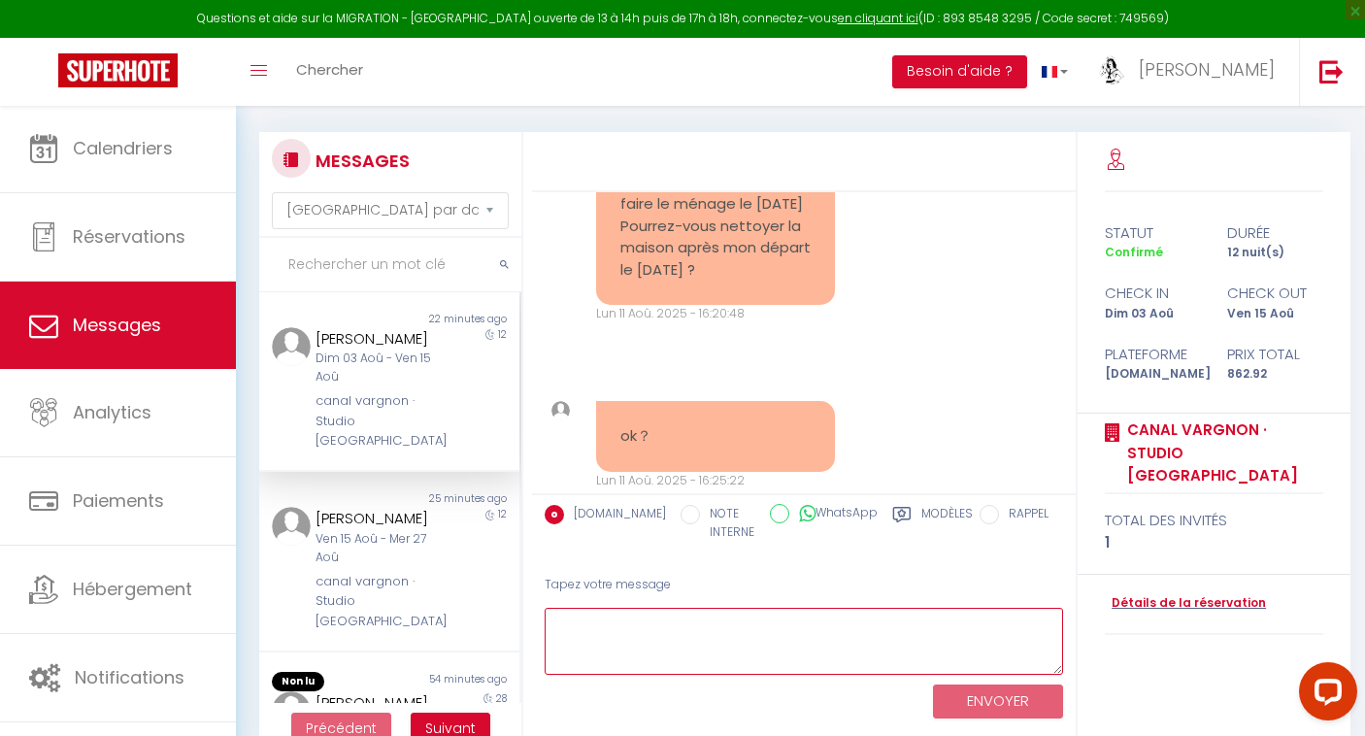
click at [668, 611] on textarea at bounding box center [804, 641] width 518 height 67
type textarea "ok pour nous"
click at [993, 704] on button "ENVOYER" at bounding box center [998, 701] width 130 height 34
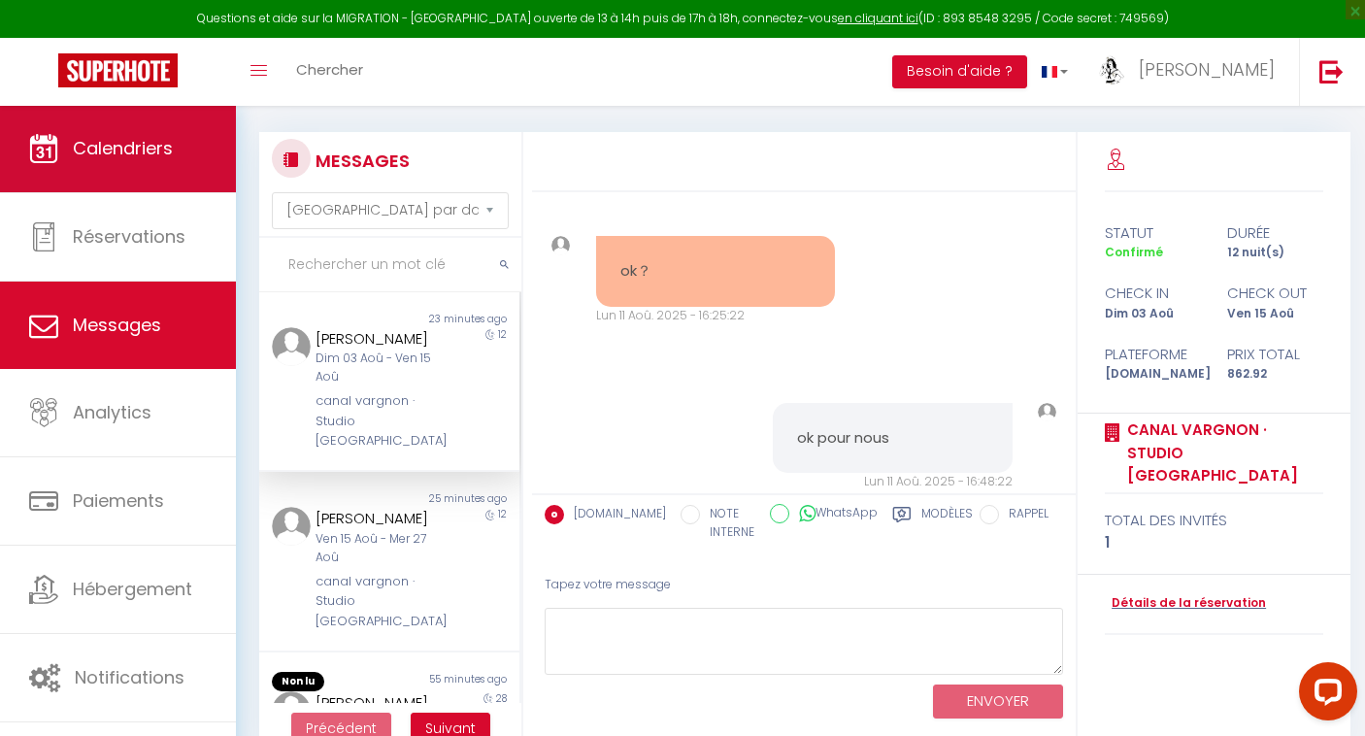
click at [152, 152] on span "Calendriers" at bounding box center [123, 148] width 100 height 24
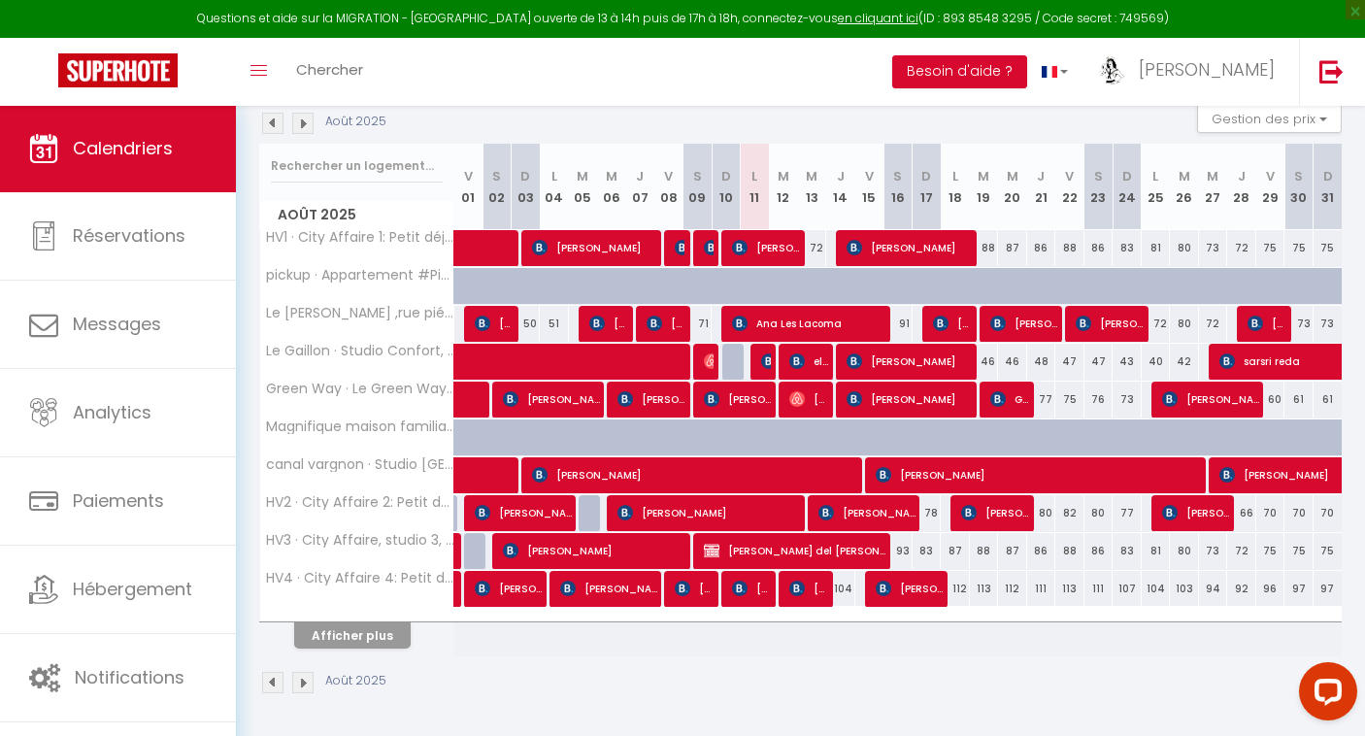
scroll to position [211, 0]
